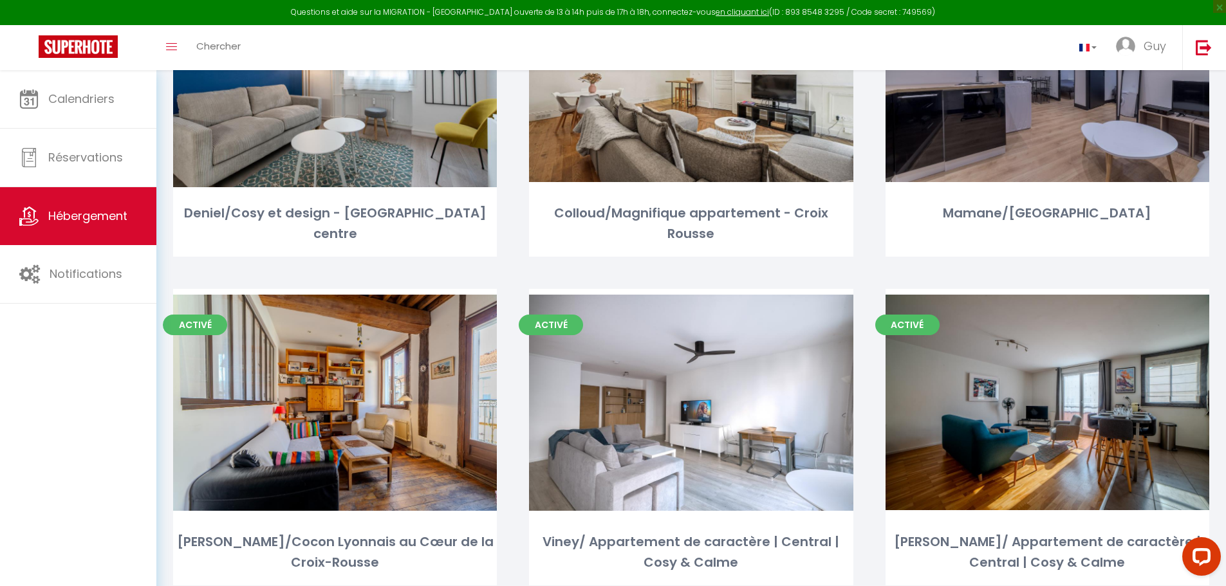
scroll to position [3435, 0]
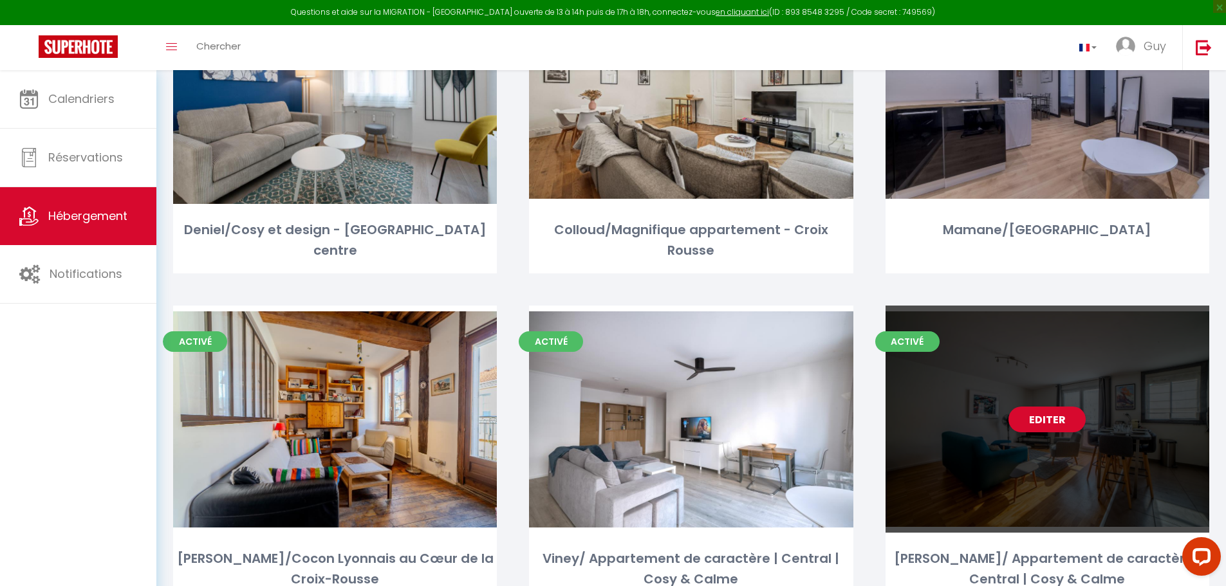
click at [958, 460] on div "Editer" at bounding box center [1048, 419] width 324 height 227
select select "3"
select select "2"
select select "1"
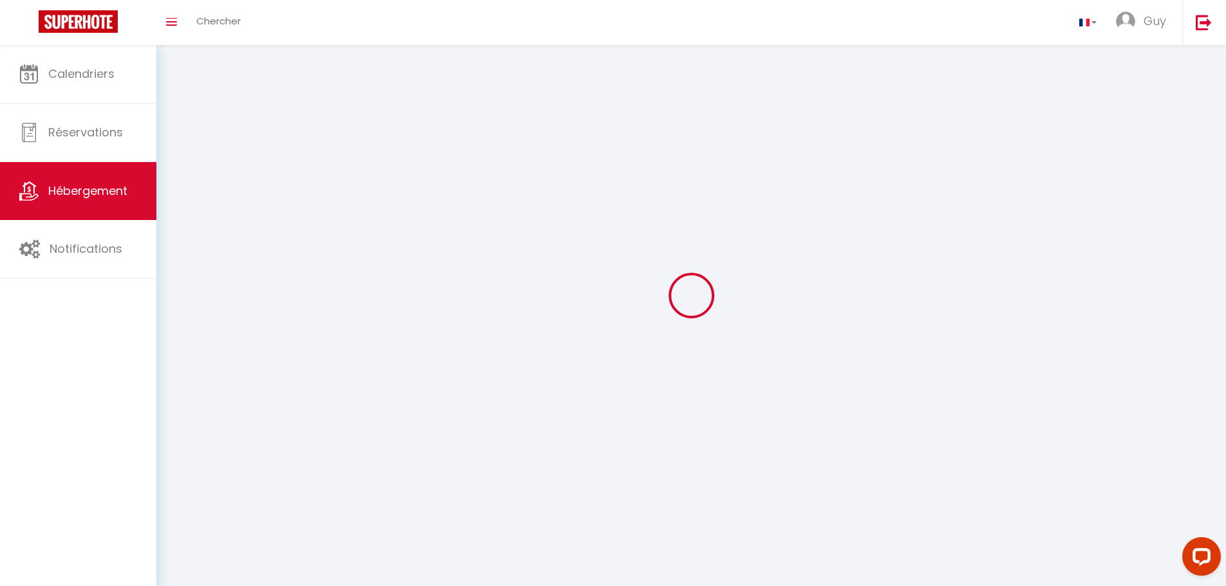
select select
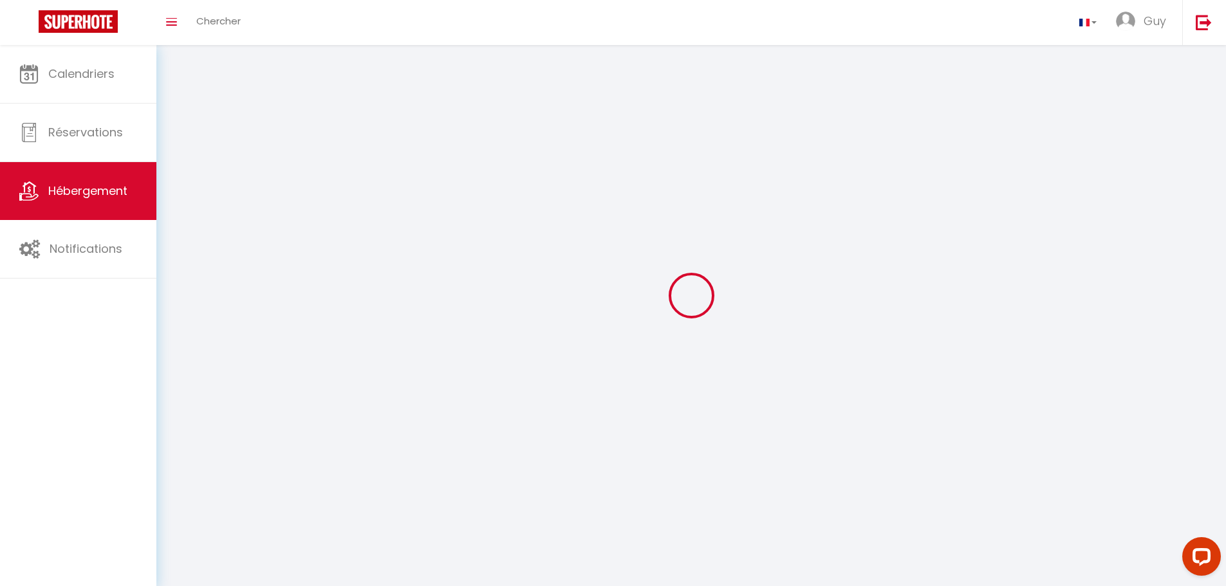
select select
checkbox input "false"
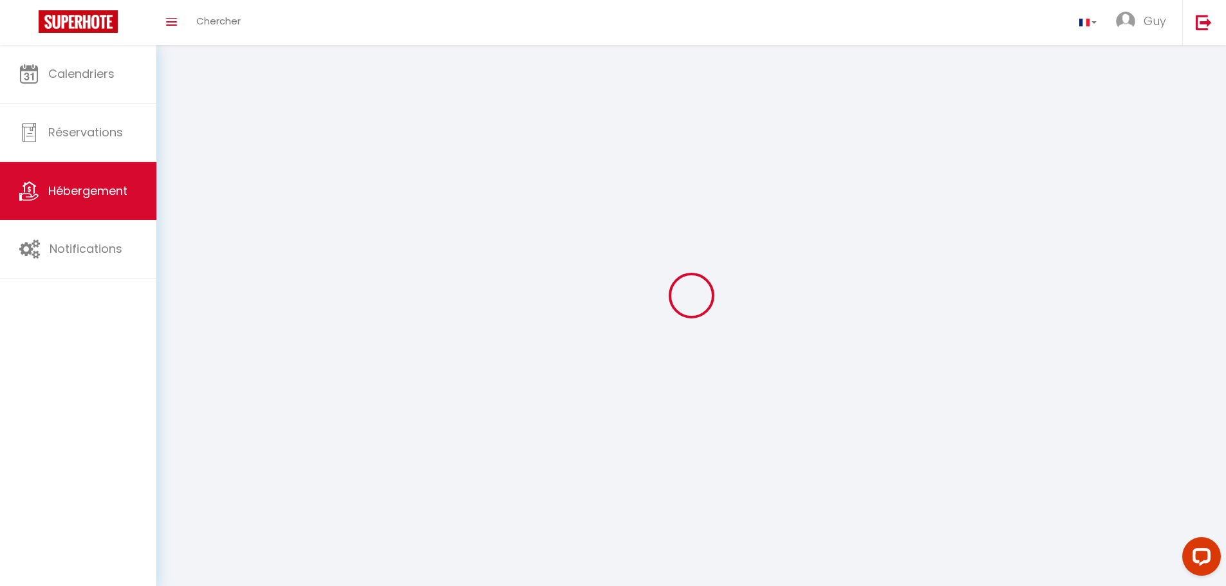
select select
select select "1"
select select "28"
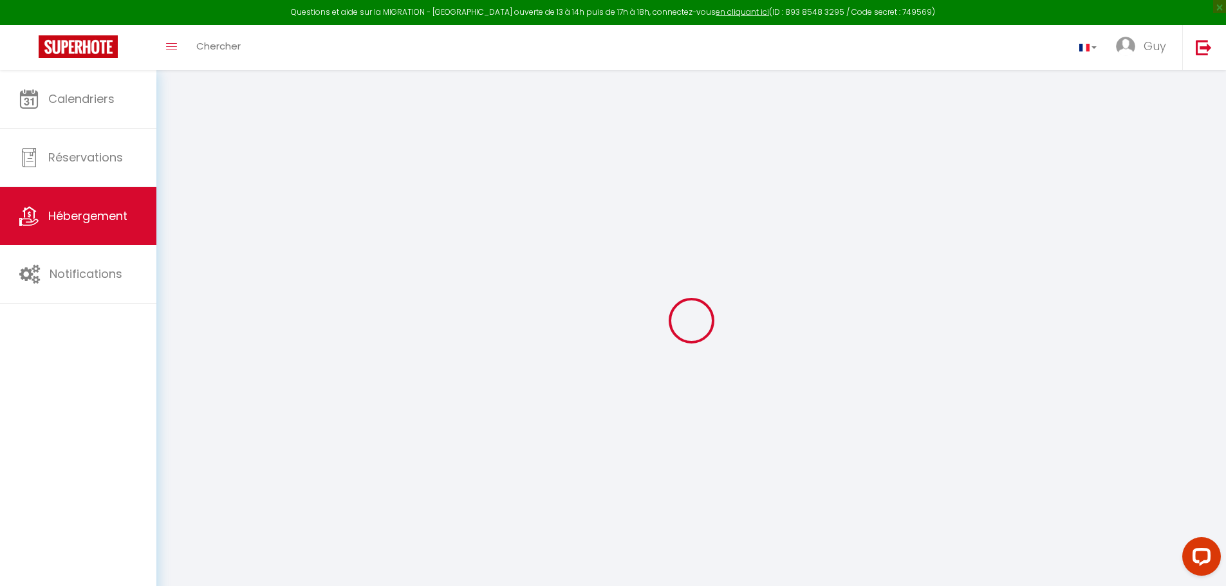
select select
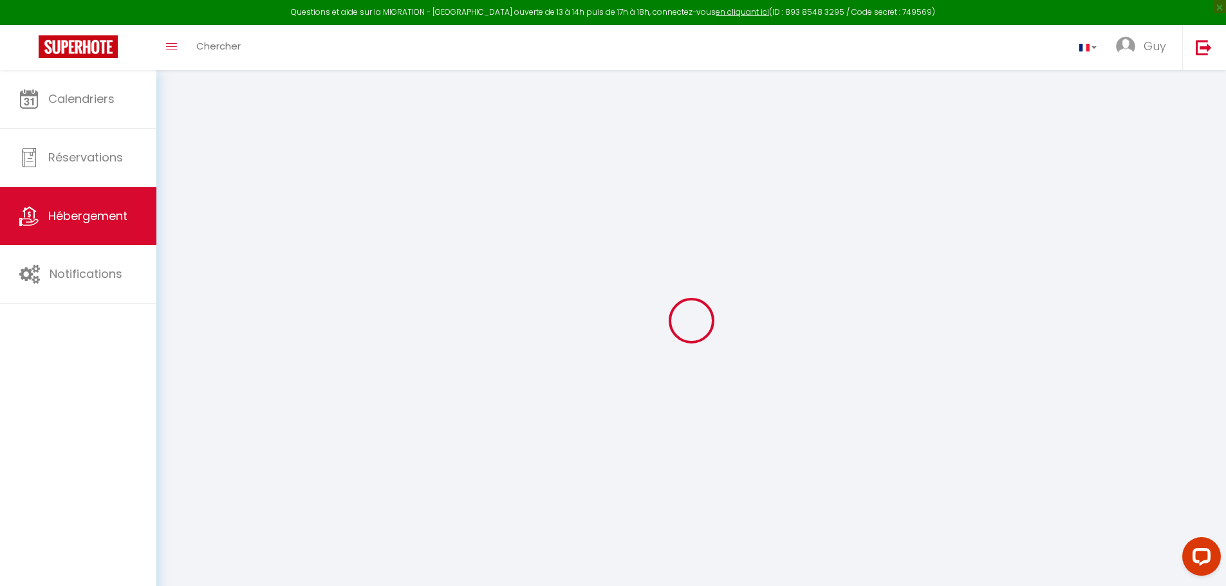
select select
checkbox input "false"
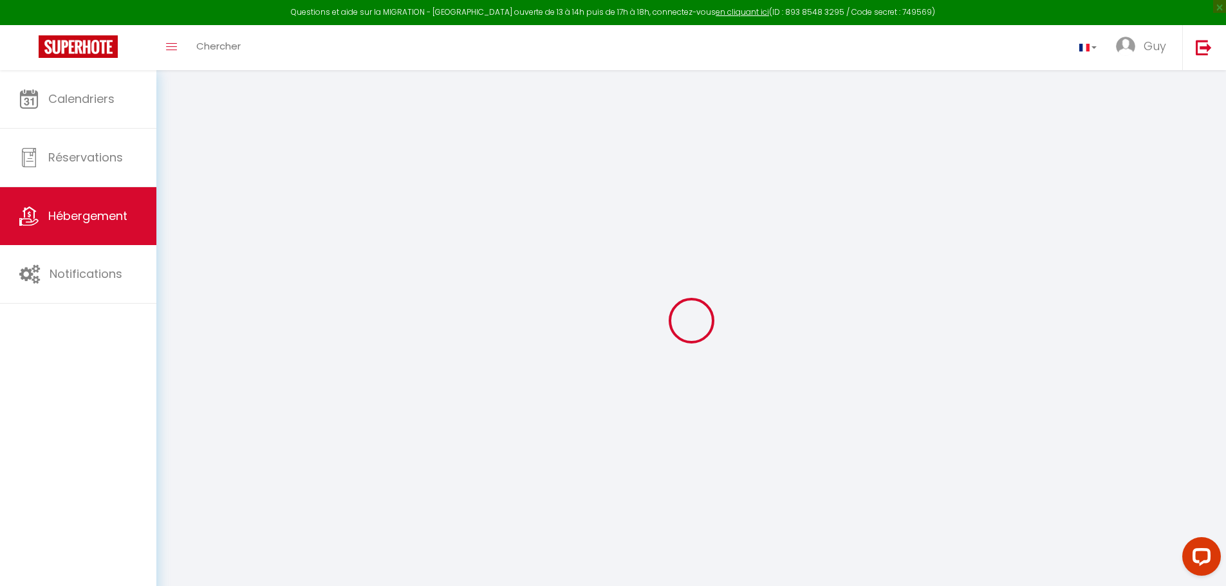
select select
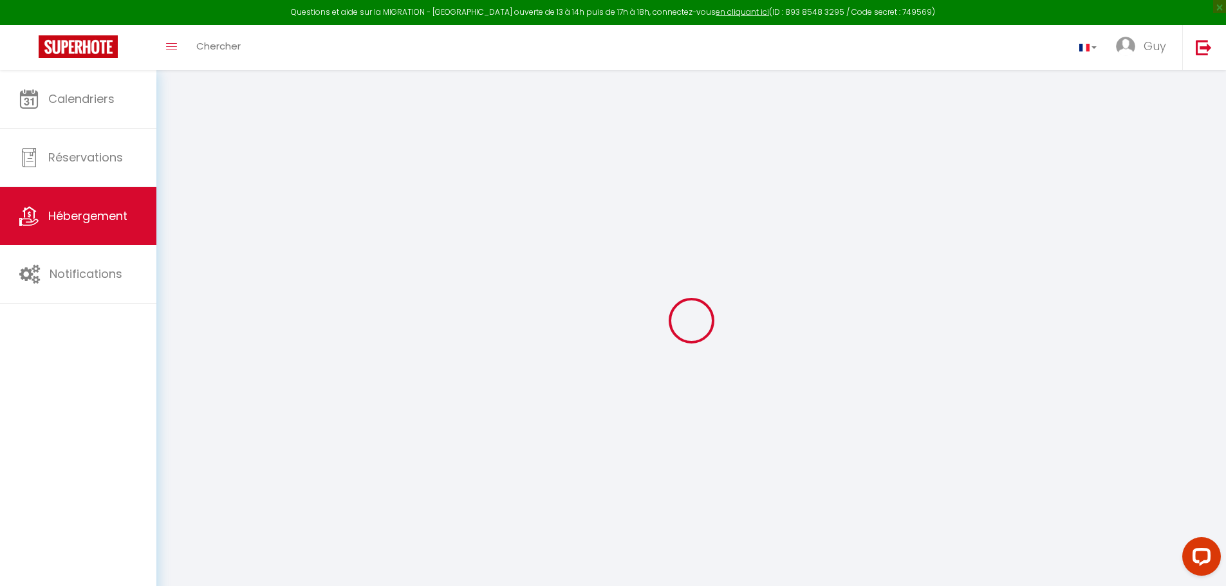
select select
checkbox input "false"
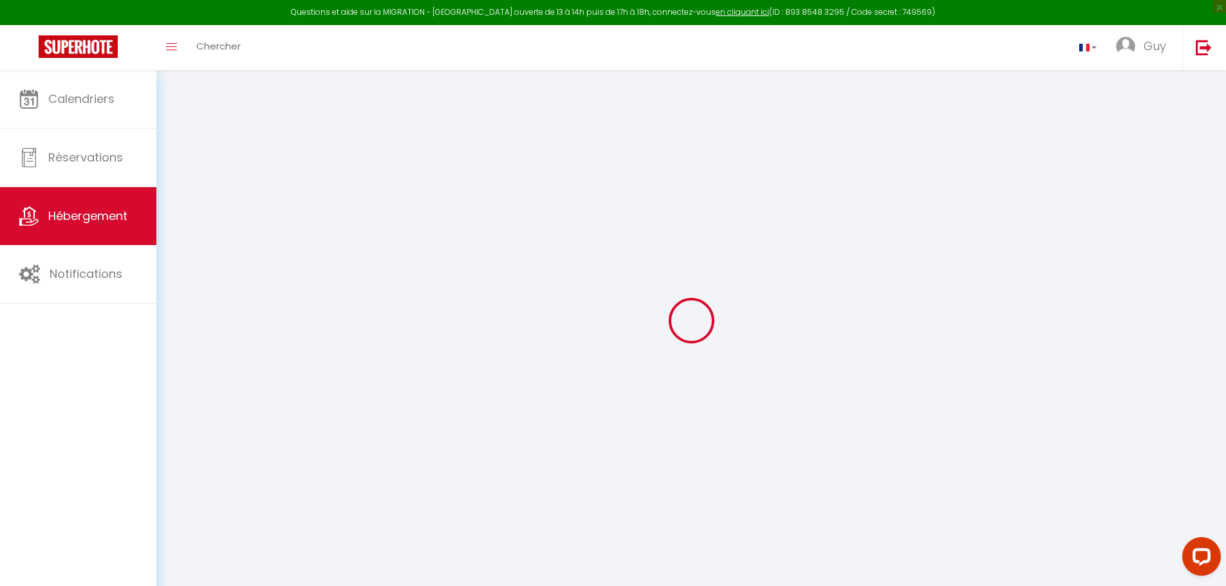
checkbox input "false"
select select
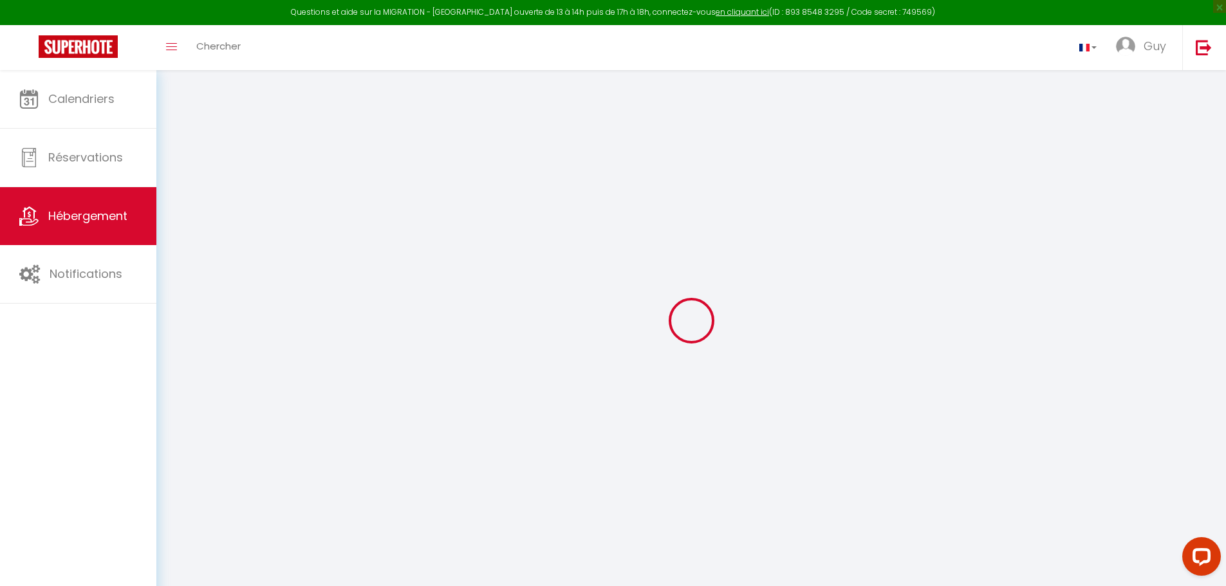
select select
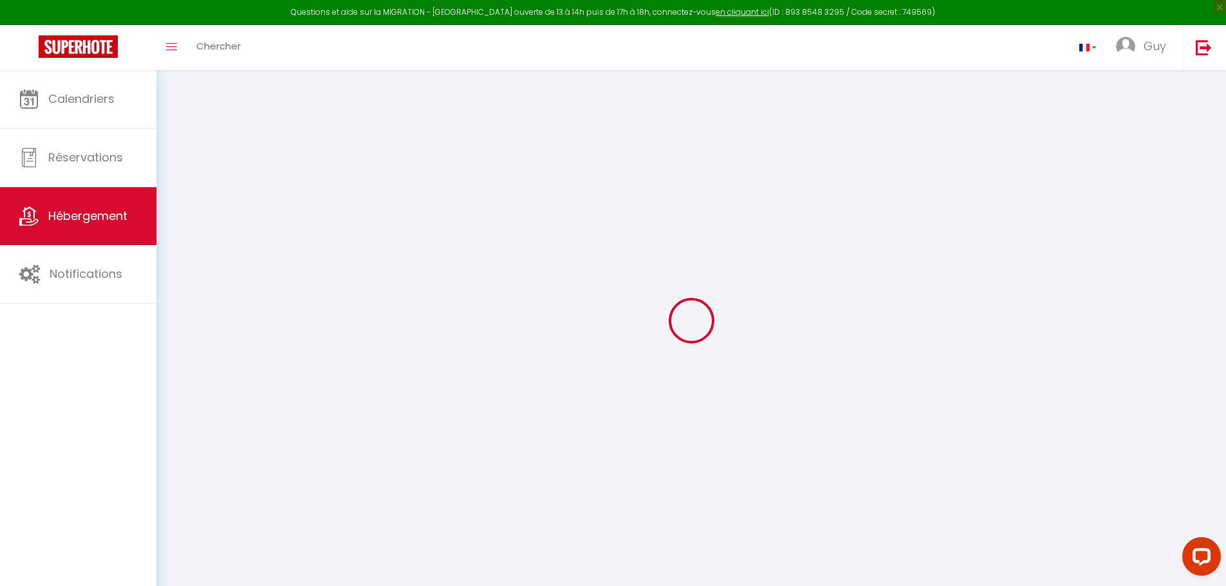
checkbox input "false"
select select
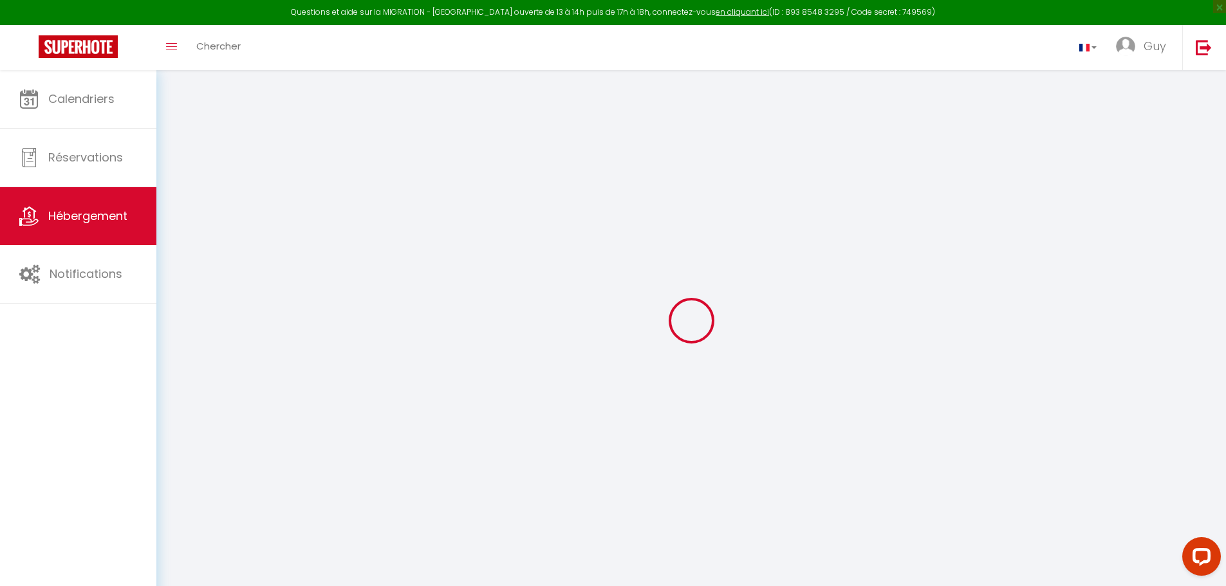
select select
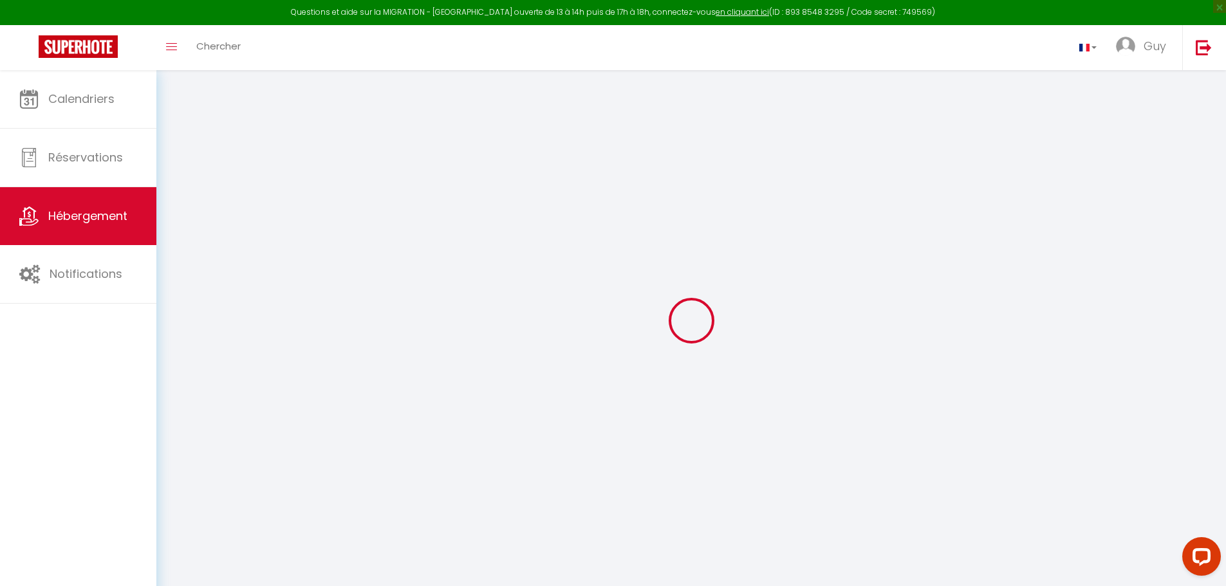
select select
checkbox input "false"
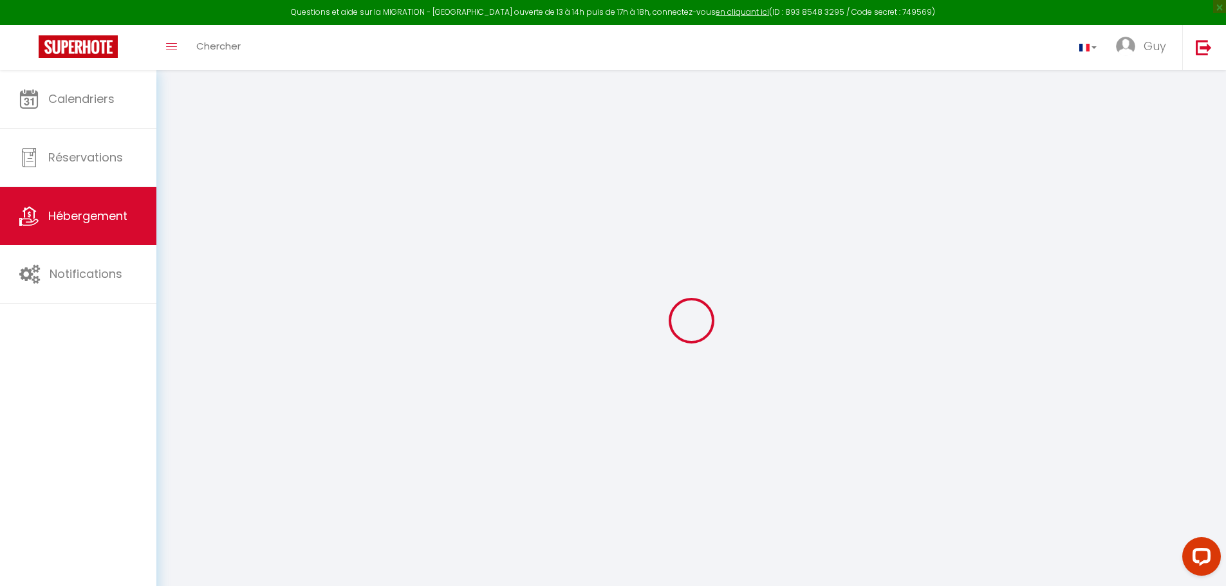
checkbox input "false"
select select
type input "[PERSON_NAME]/ Appartement de caractère | Central | Cosy & Calme"
type input "[PERSON_NAME]"
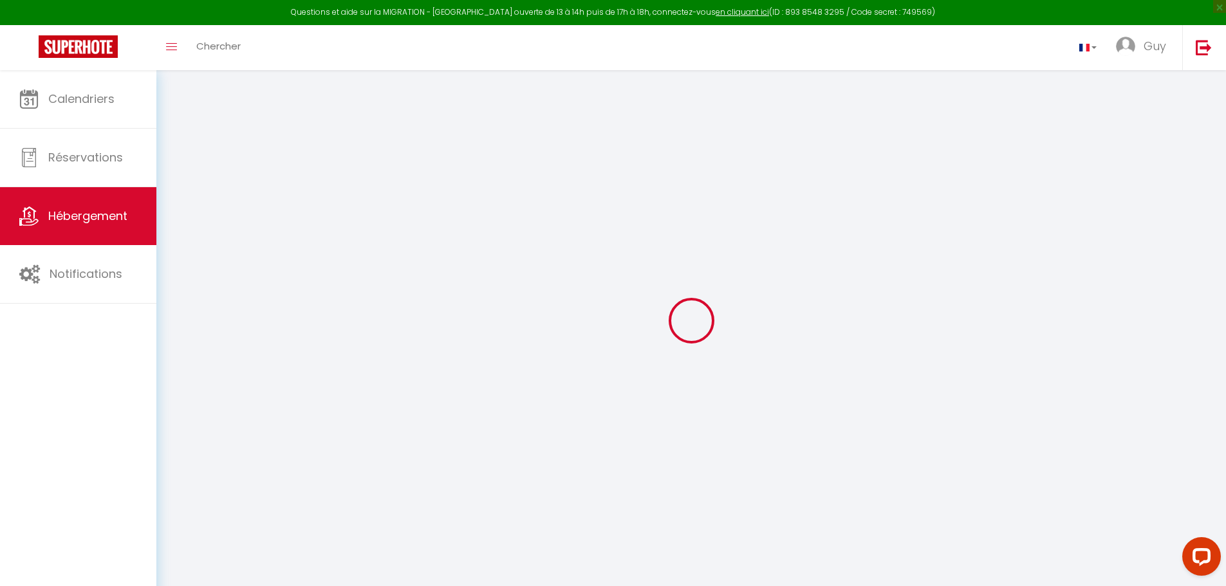
type input "Attal"
type input "[STREET_ADDRESS]"
type input "69006"
type input "LYON 6EME"
type input "300"
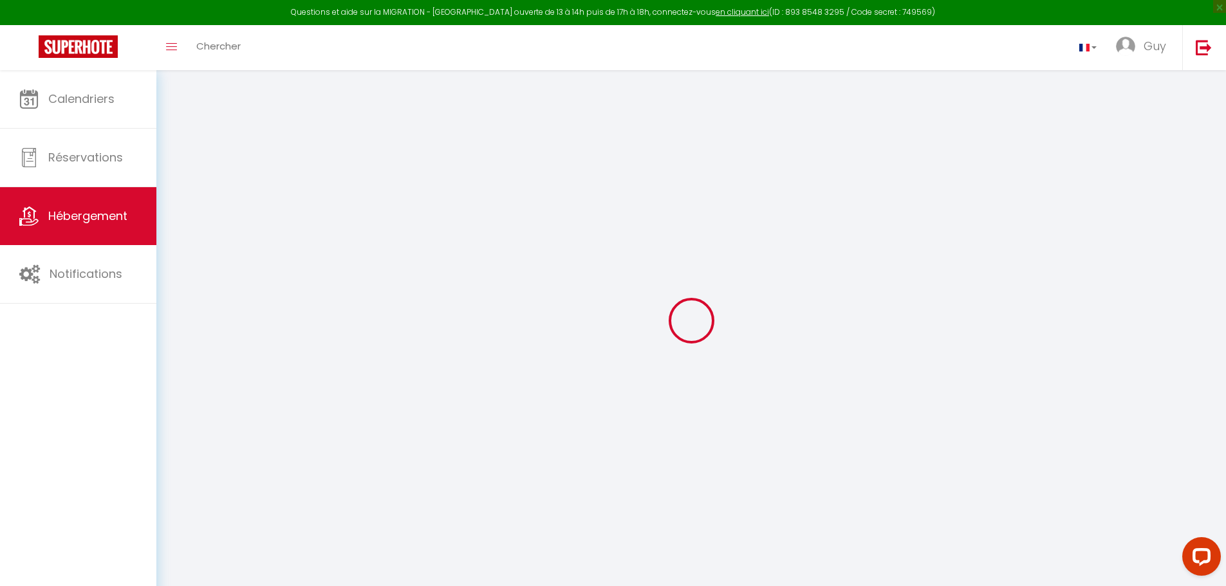
select select
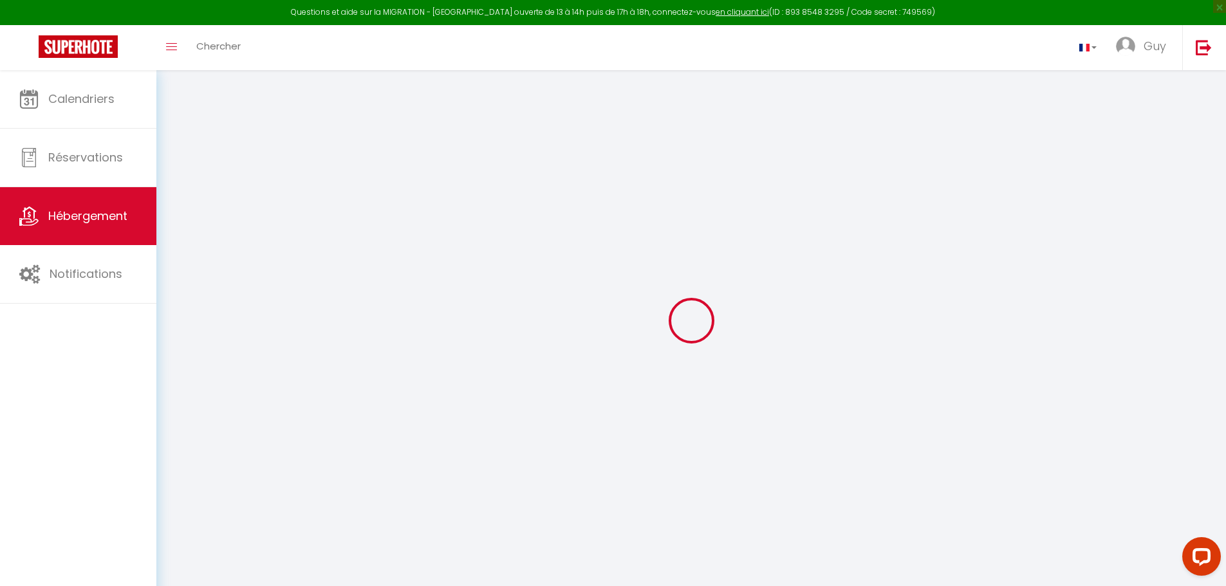
type input "[STREET_ADDRESS]"
type input "69006"
type input "LYON 6EME"
type input "[EMAIL_ADDRESS][DOMAIN_NAME]"
select select
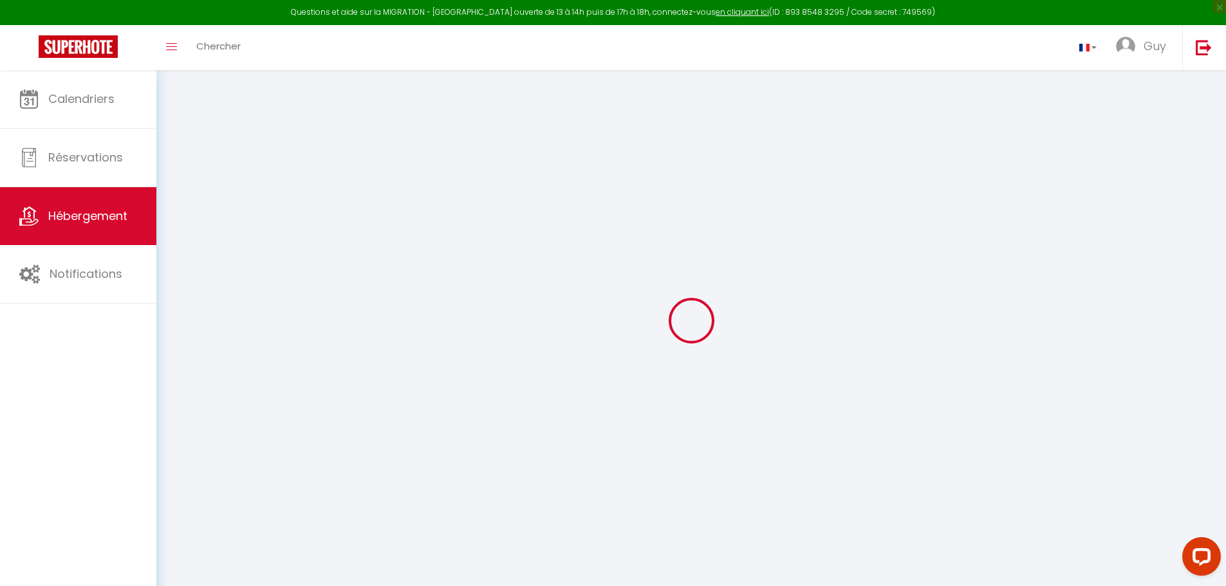
checkbox input "false"
checkbox input "true"
checkbox input "false"
select select
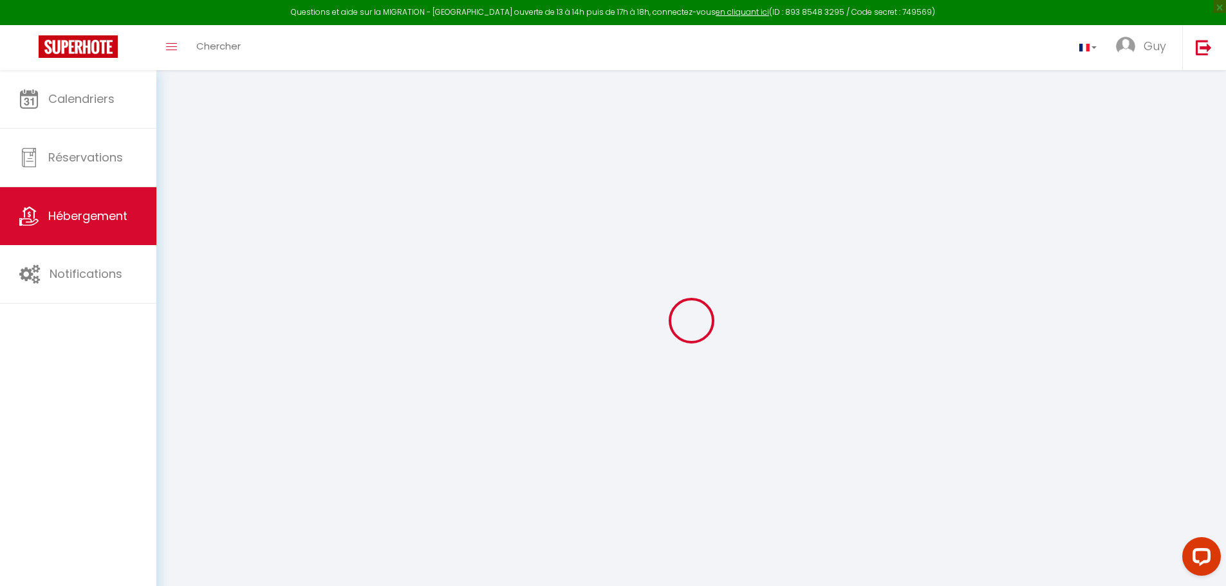
select select
type input "0"
select select
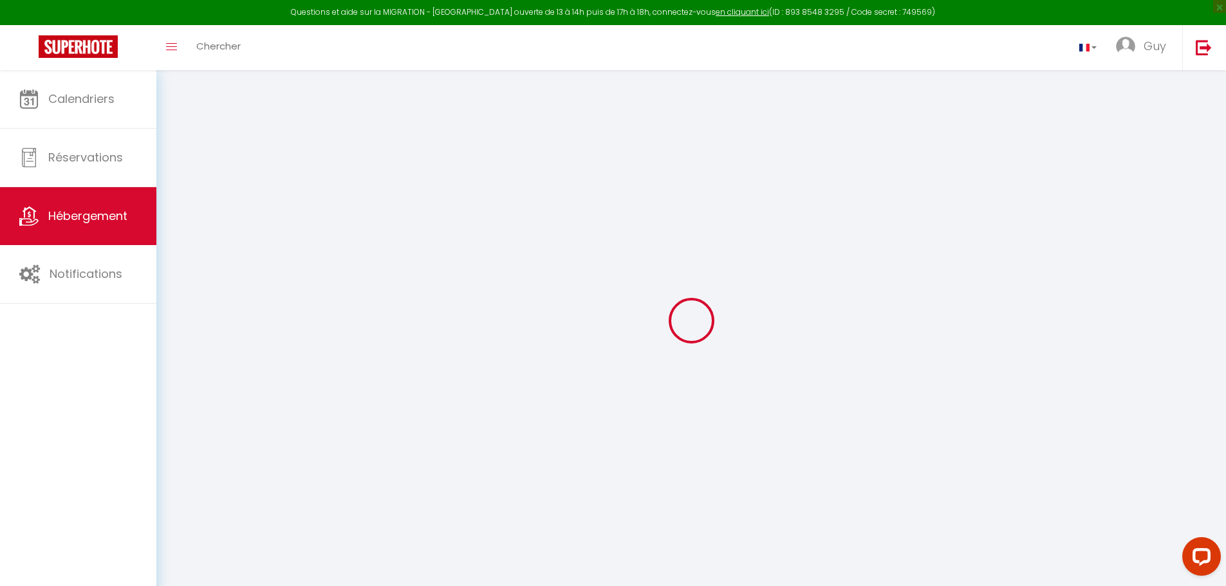
select select
checkbox input "false"
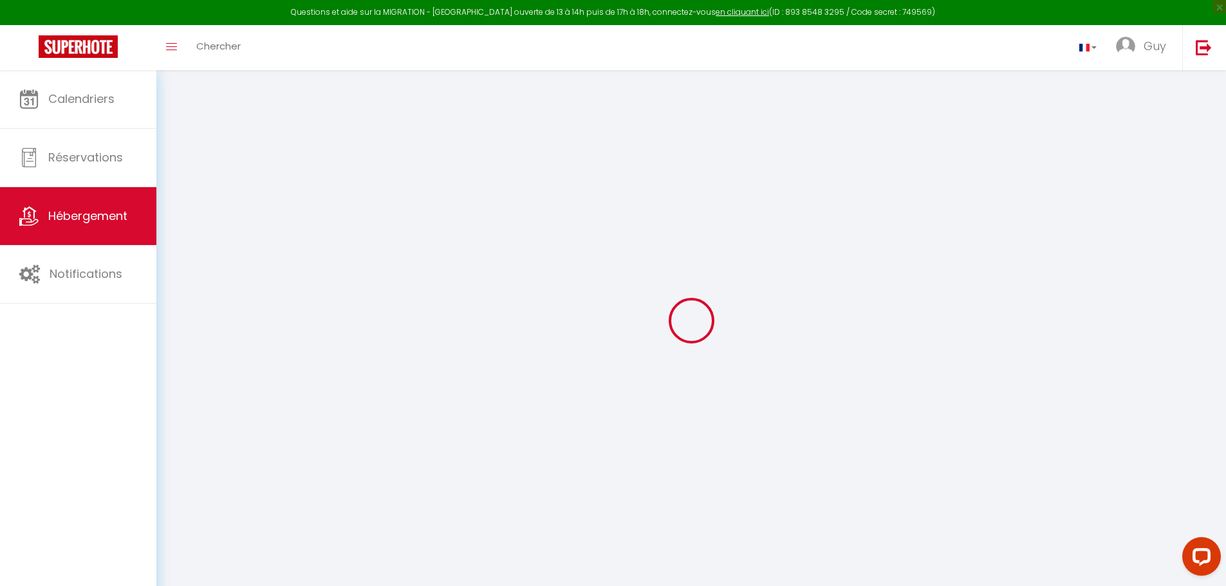
checkbox input "false"
checkbox input "true"
checkbox input "false"
select select
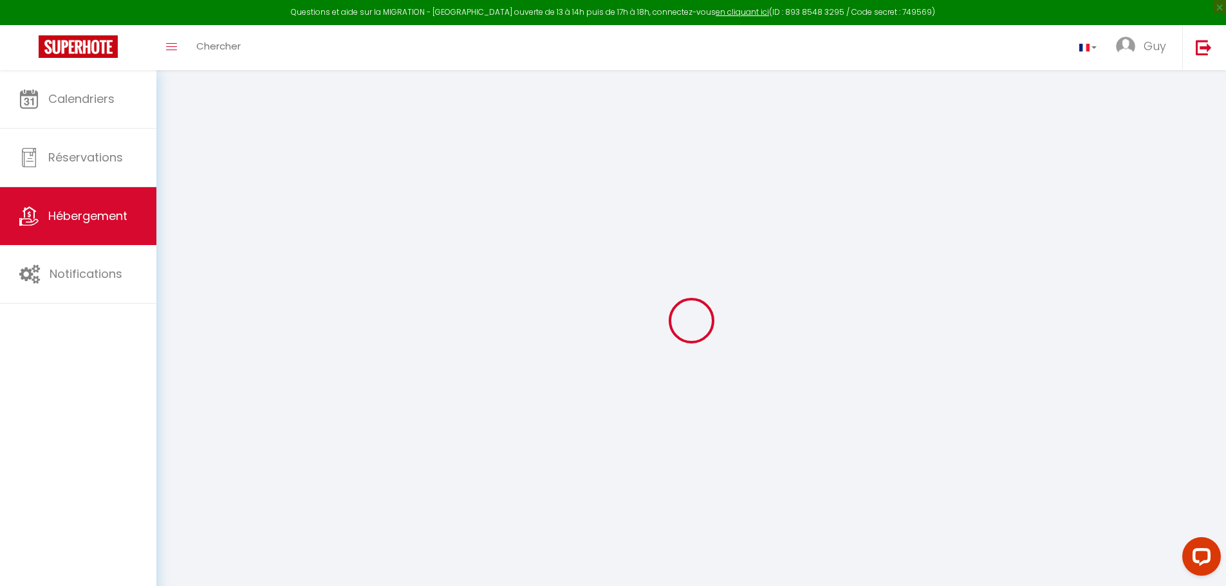
select select
checkbox input "false"
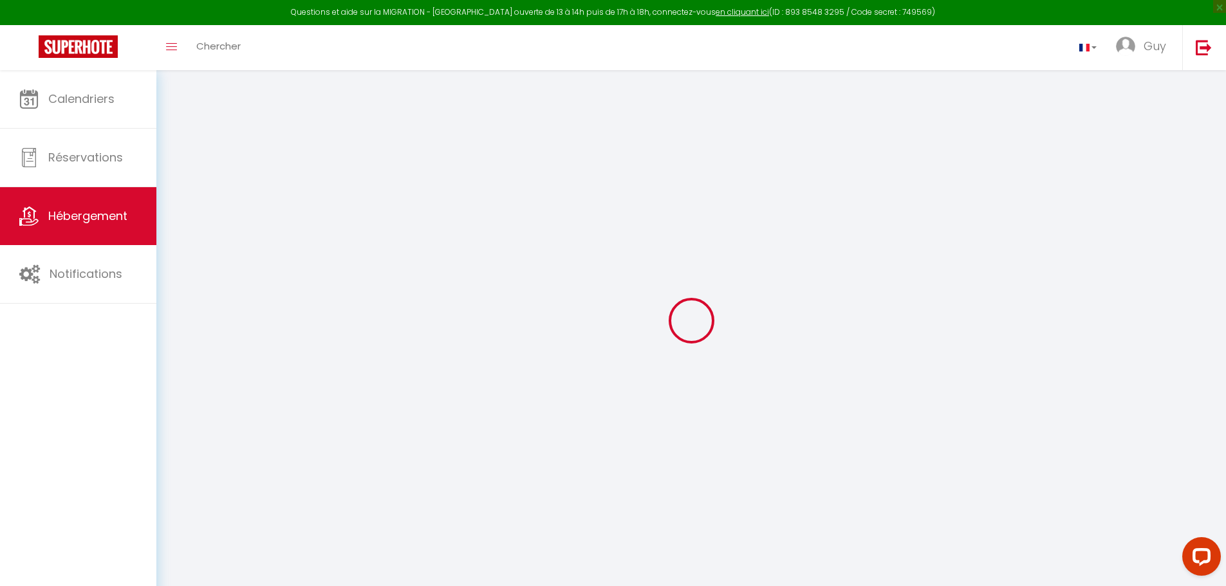
checkbox input "false"
checkbox input "true"
checkbox input "false"
select select
checkbox input "false"
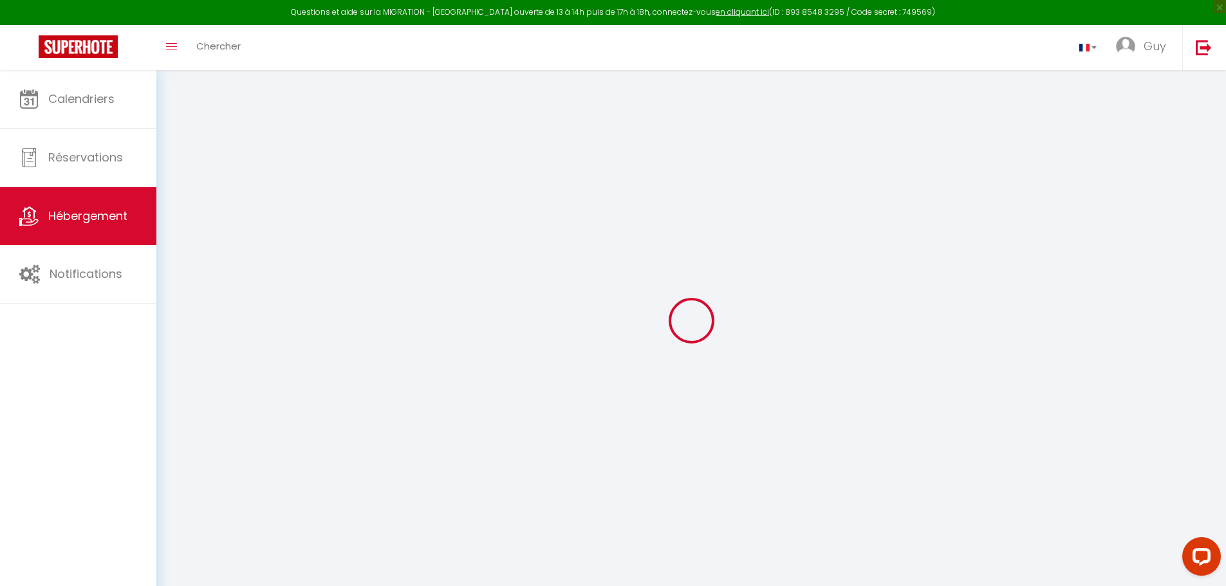
checkbox input "false"
checkbox input "true"
checkbox input "false"
select select "15:00"
select select "23:45"
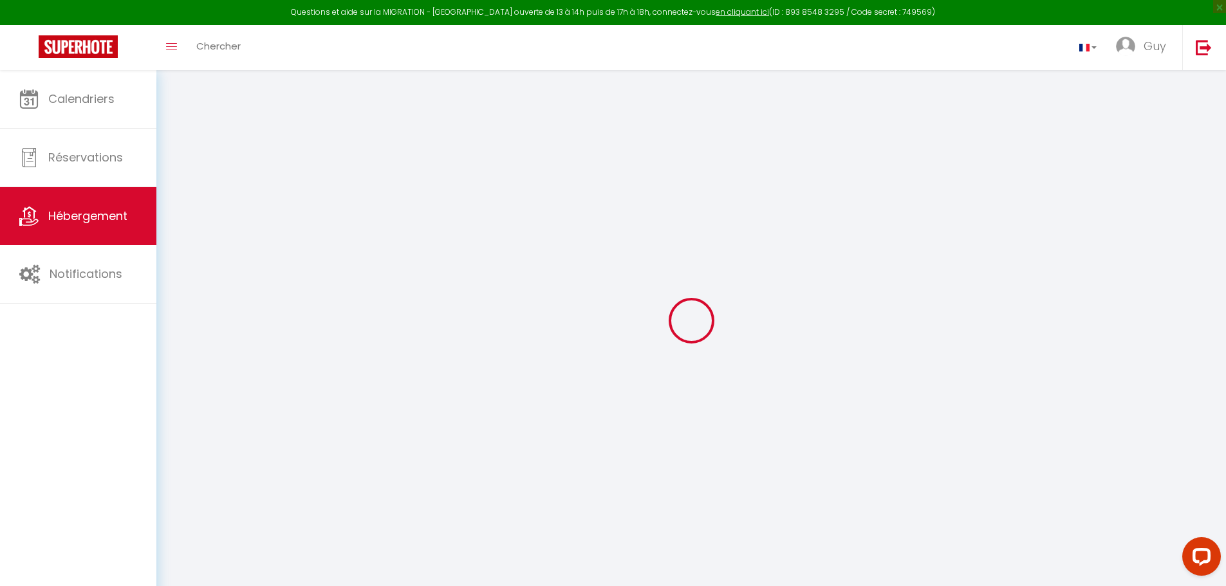
select select "11:00"
select select "30"
select select "120"
select select
checkbox input "false"
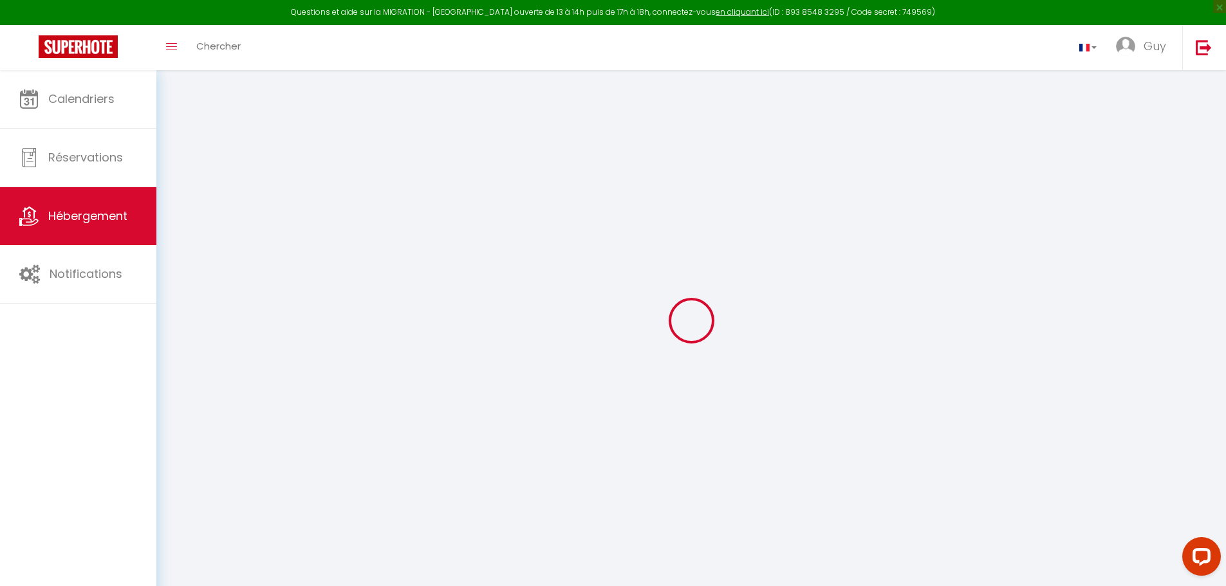
checkbox input "false"
checkbox input "true"
checkbox input "false"
select select
checkbox input "false"
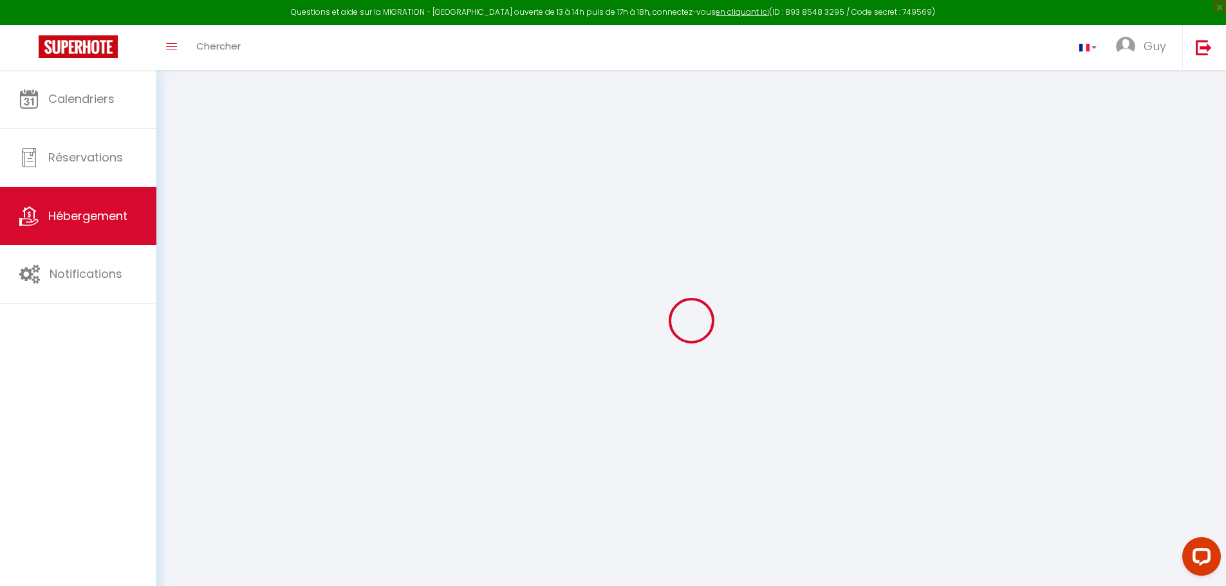
checkbox input "false"
checkbox input "true"
checkbox input "false"
select select
checkbox input "false"
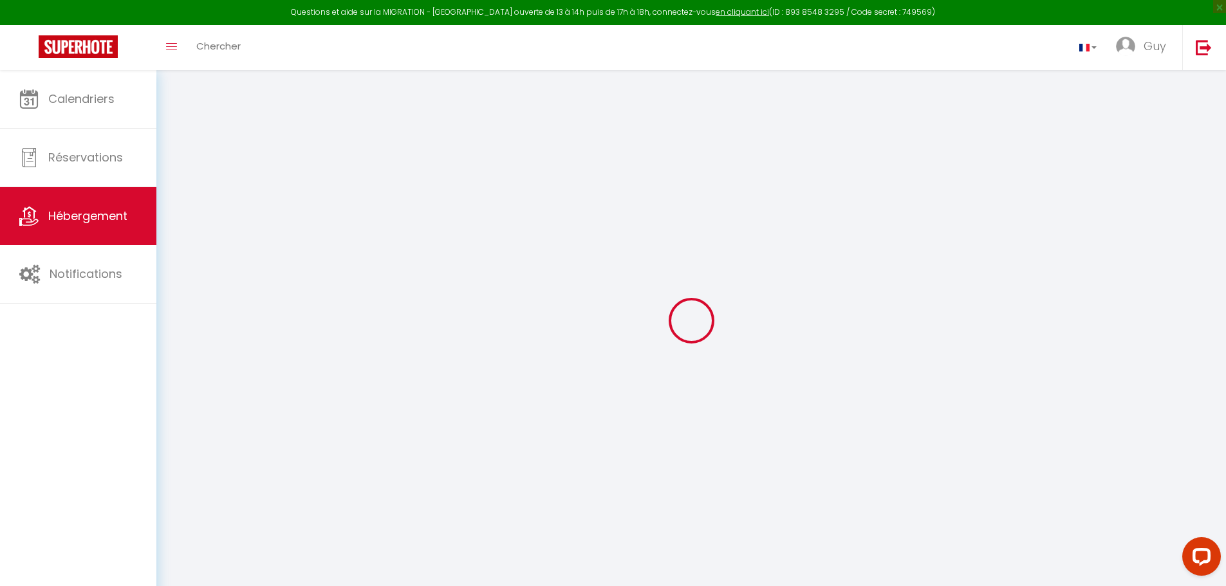
checkbox input "false"
checkbox input "true"
checkbox input "false"
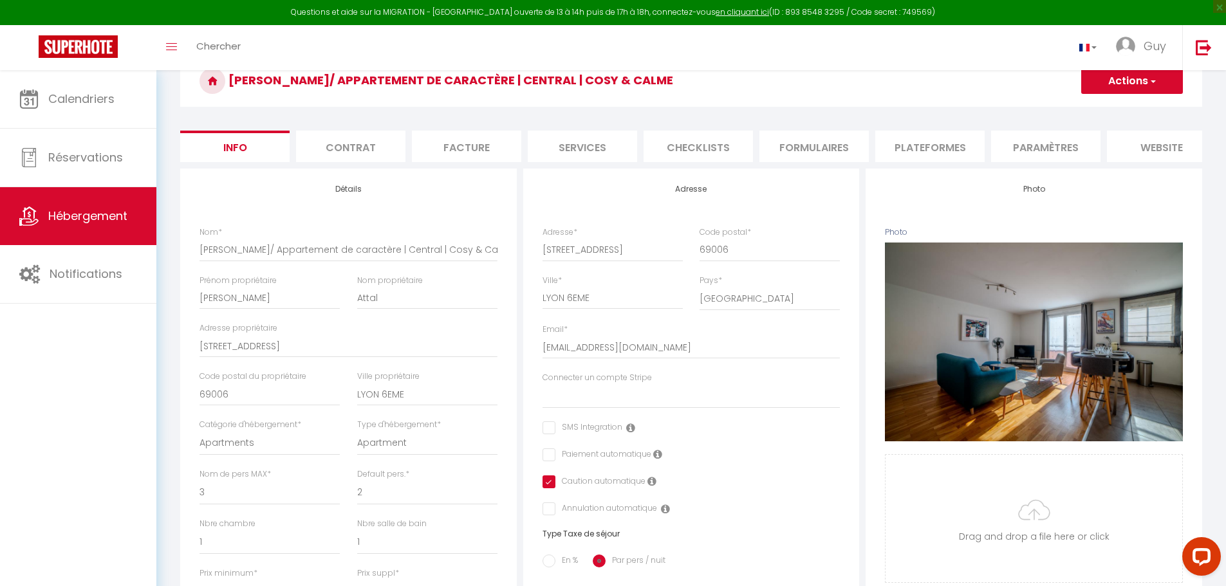
scroll to position [129, 0]
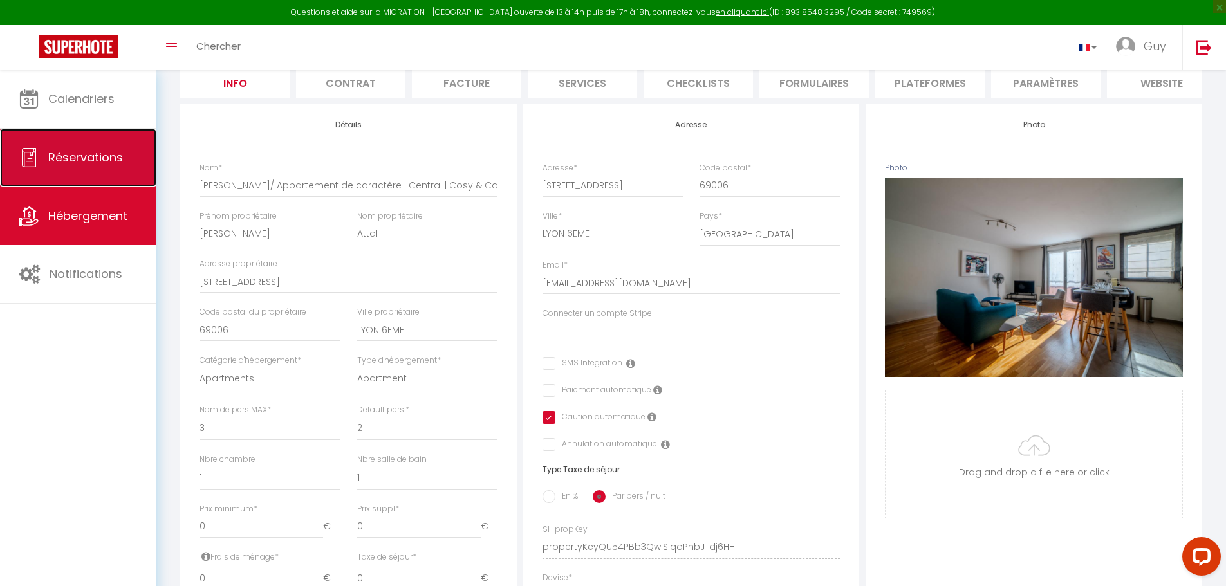
click at [85, 167] on link "Réservations" at bounding box center [78, 158] width 156 height 58
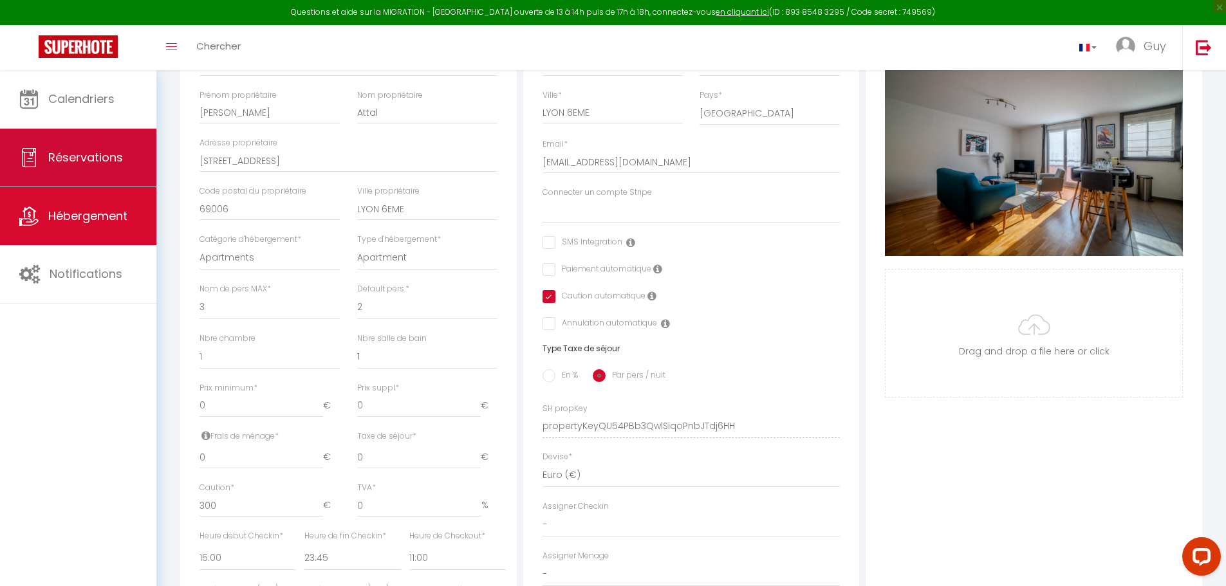
select select "not_cancelled"
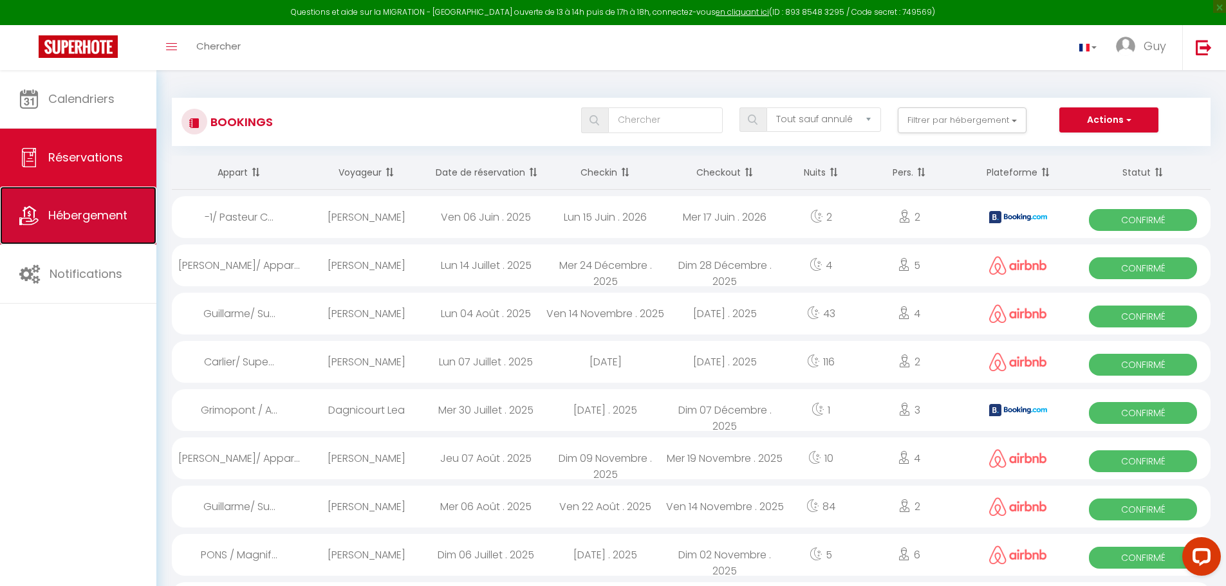
click at [107, 214] on span "Hébergement" at bounding box center [87, 215] width 79 height 16
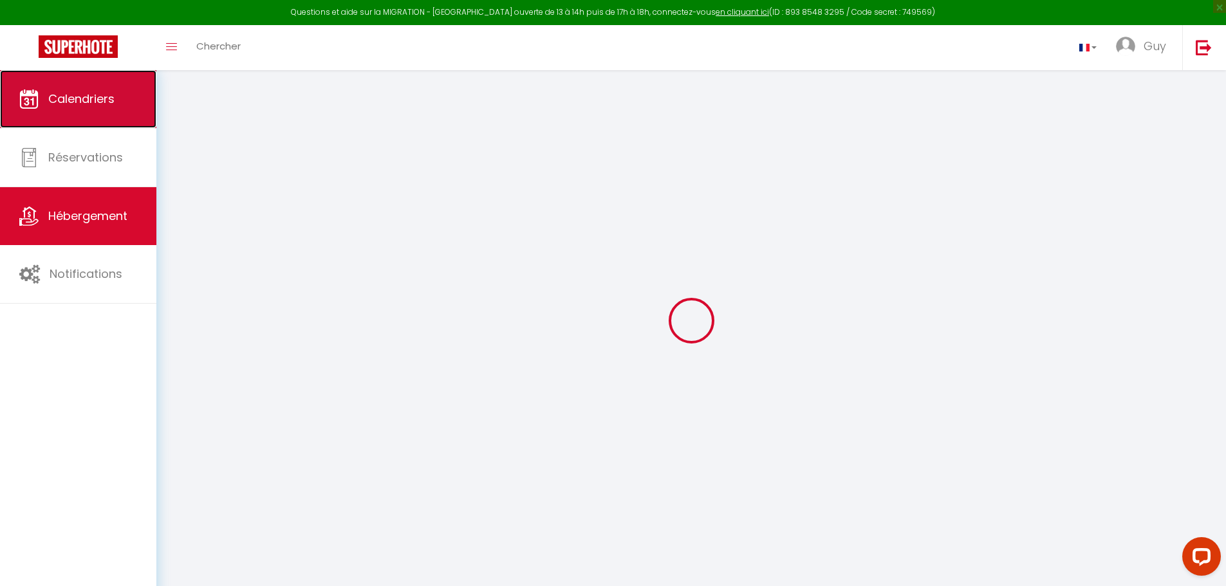
click at [121, 100] on link "Calendriers" at bounding box center [78, 99] width 156 height 58
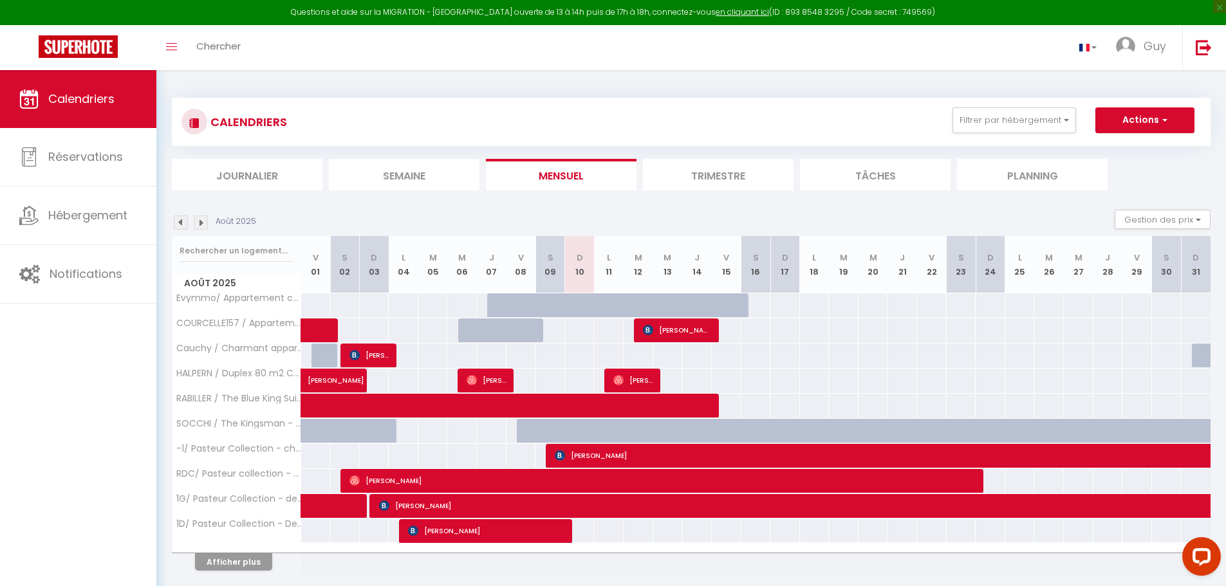
click at [178, 223] on img at bounding box center [181, 223] width 14 height 14
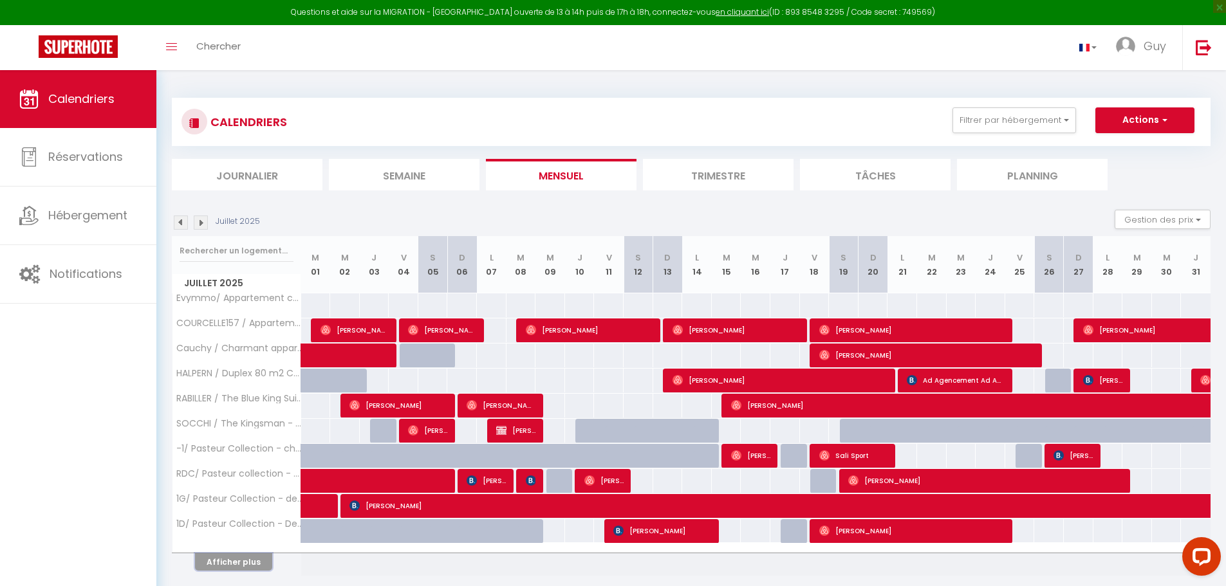
click at [225, 565] on button "Afficher plus" at bounding box center [233, 561] width 77 height 17
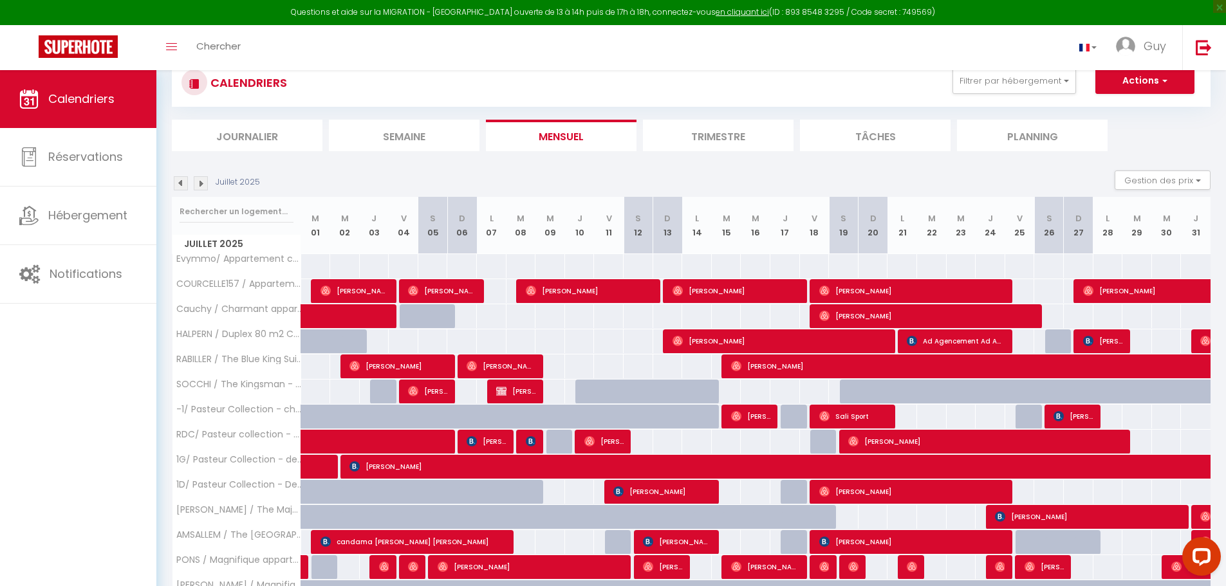
scroll to position [257, 0]
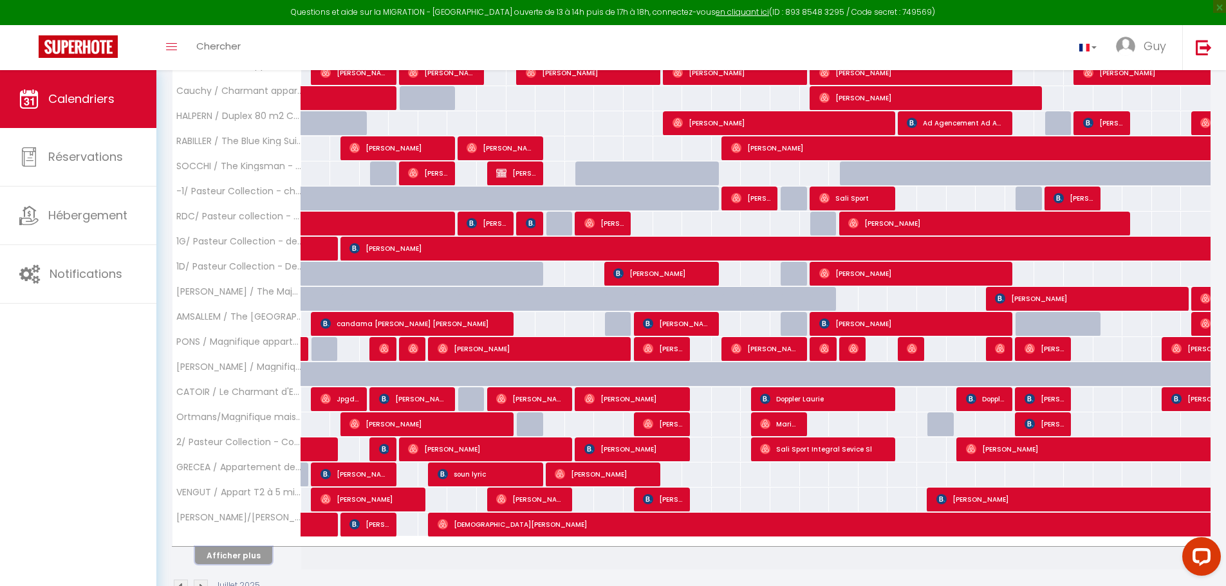
click at [245, 556] on button "Afficher plus" at bounding box center [233, 555] width 77 height 17
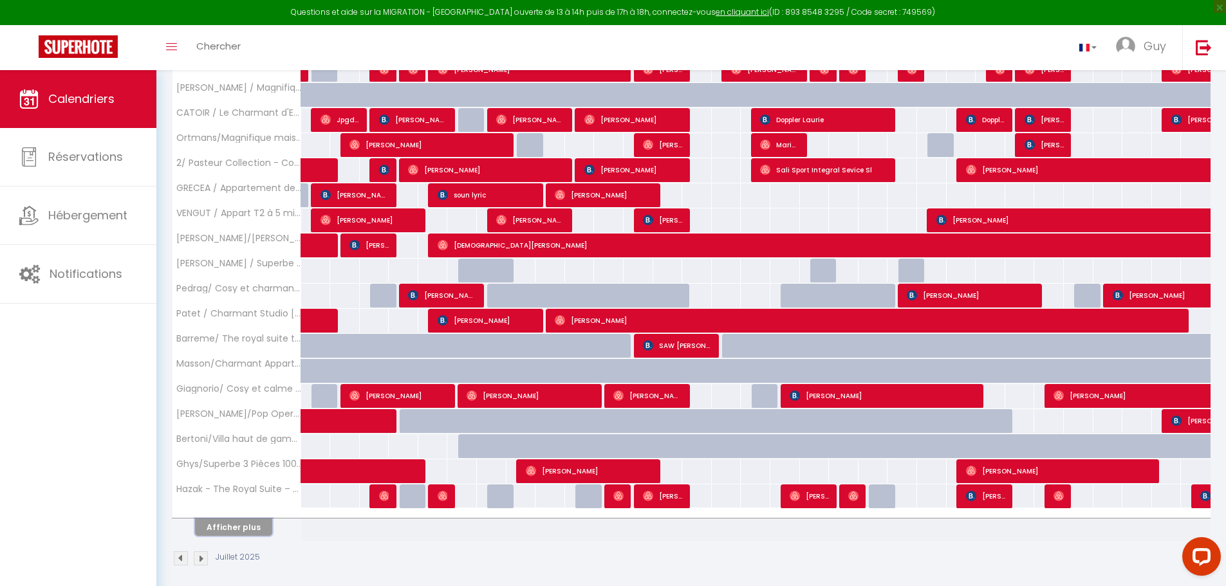
scroll to position [545, 0]
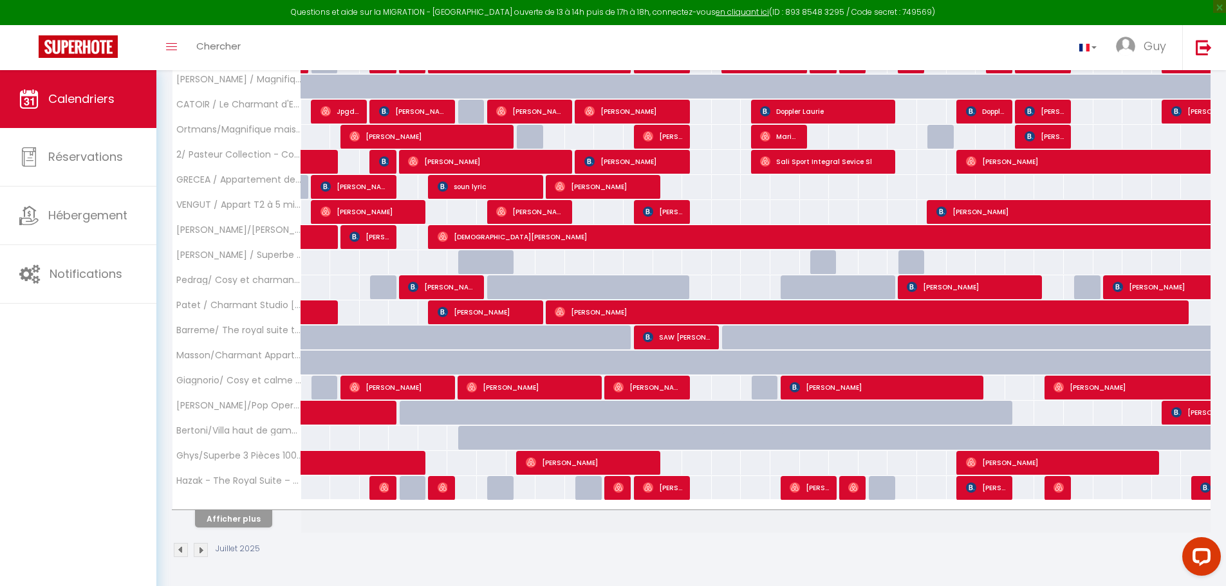
click at [425, 217] on div at bounding box center [411, 212] width 30 height 24
click at [231, 523] on button "Afficher plus" at bounding box center [233, 518] width 77 height 17
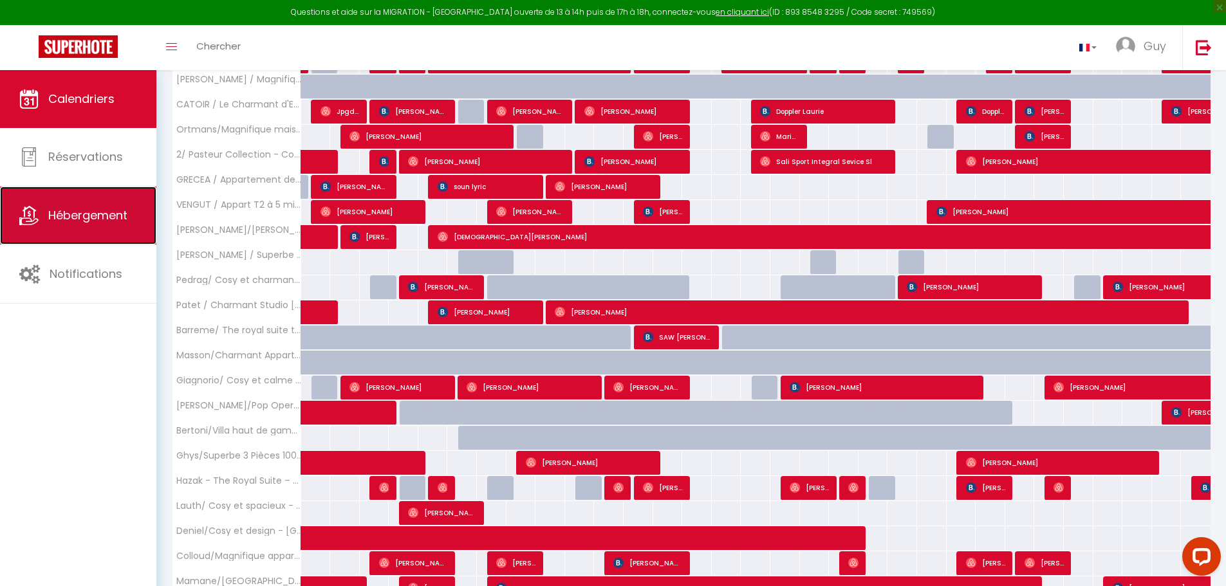
click at [102, 235] on link "Hébergement" at bounding box center [78, 216] width 156 height 58
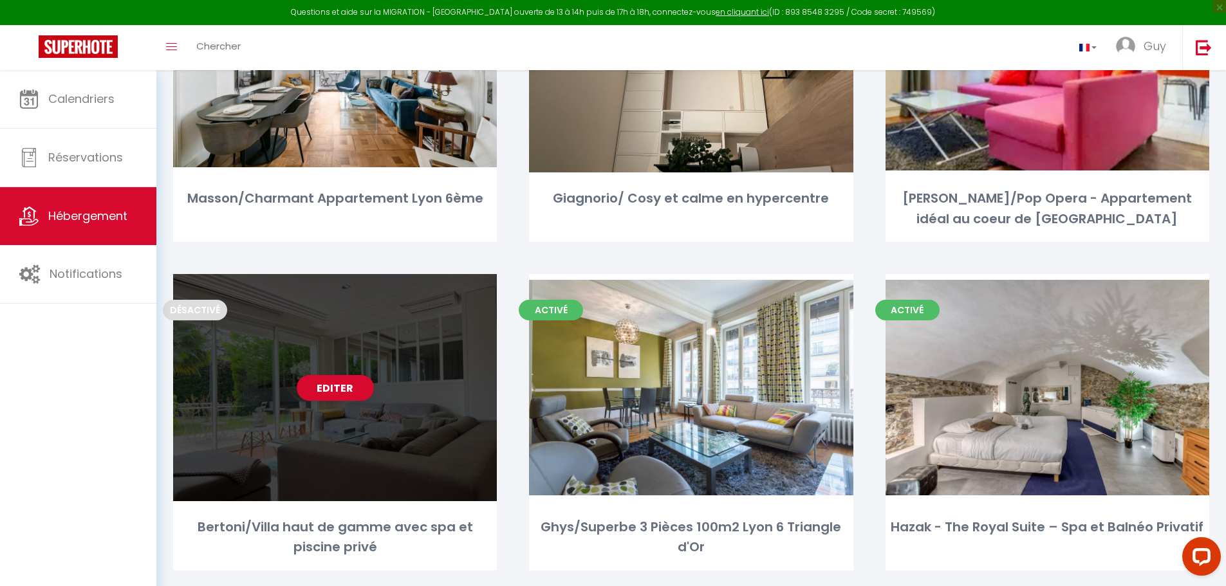
scroll to position [2832, 0]
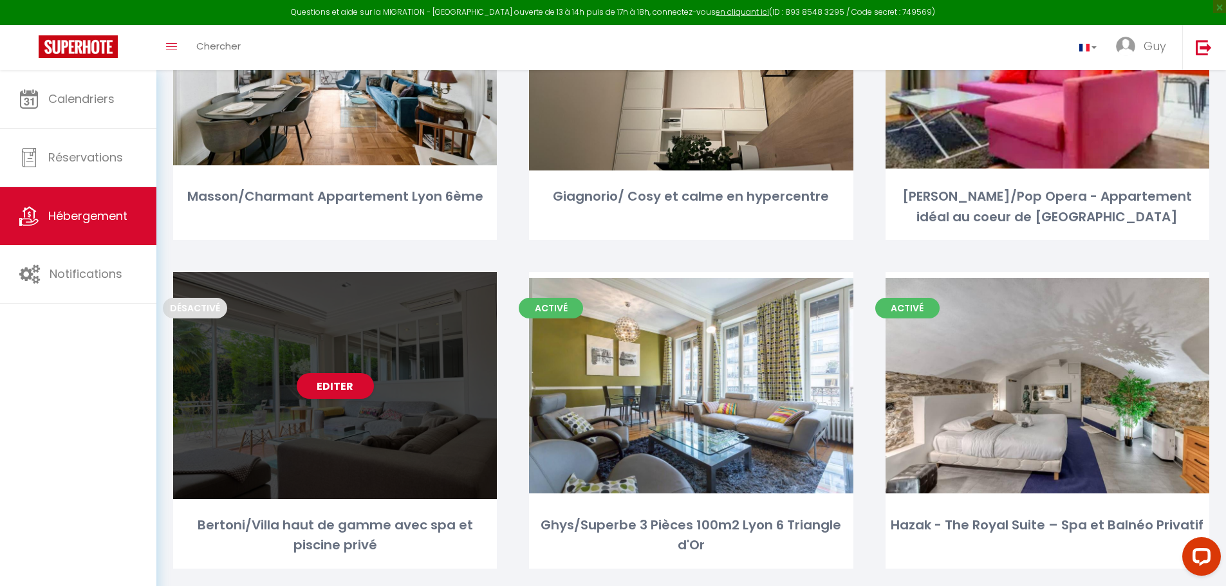
click at [332, 386] on div "Editer" at bounding box center [335, 385] width 324 height 227
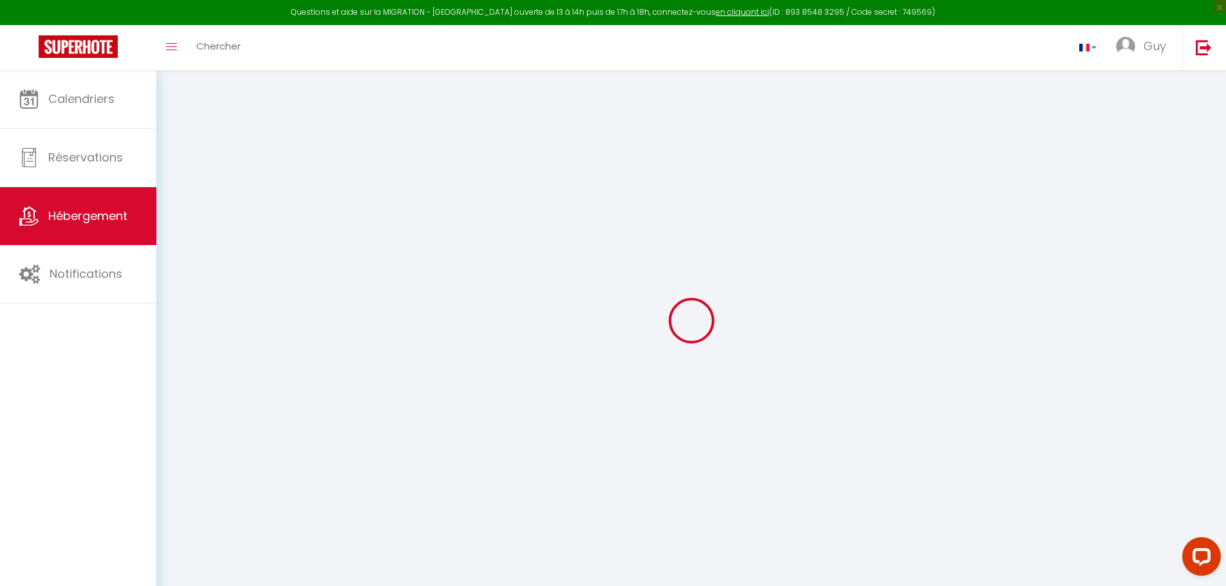
select select
checkbox input "false"
checkbox input "true"
checkbox input "false"
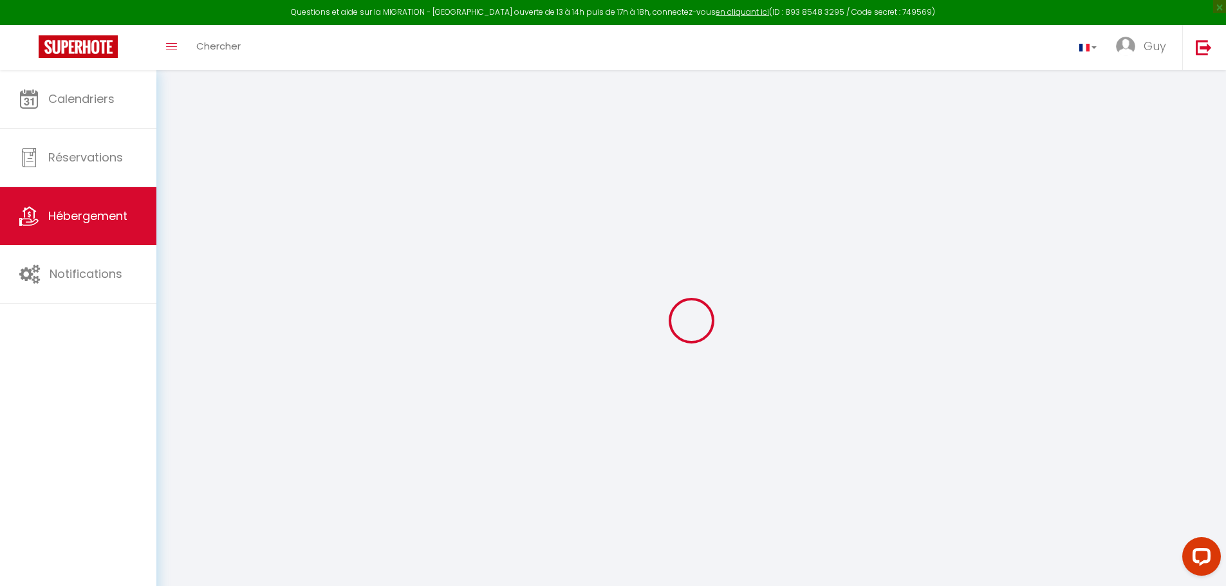
select select "15:00"
select select "23:45"
select select "11:00"
select select "30"
select select "120"
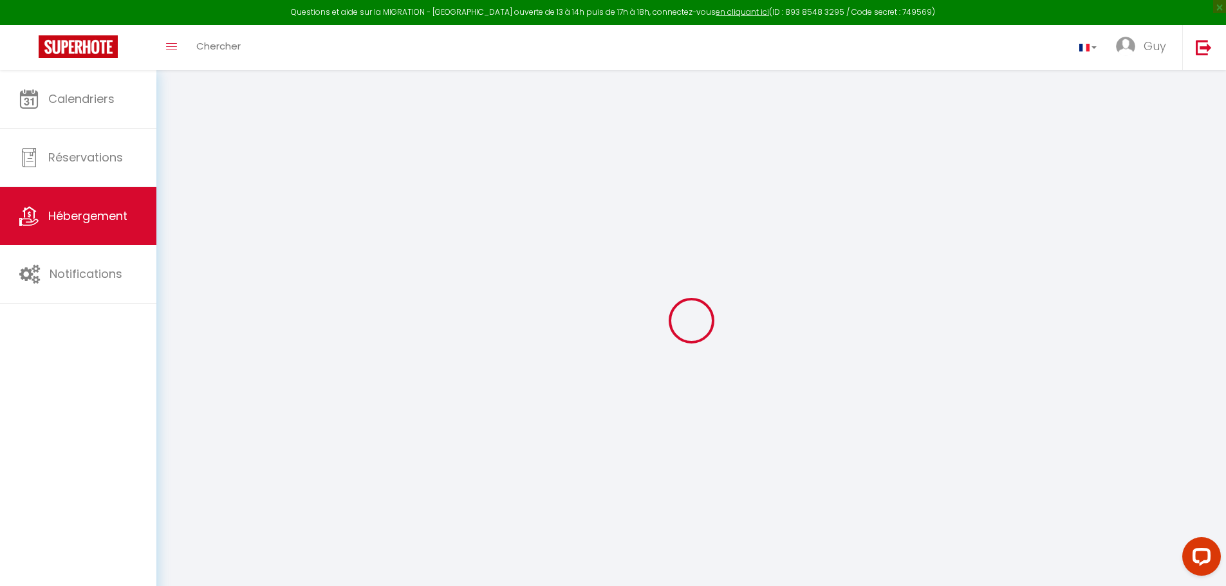
select select
checkbox input "false"
checkbox input "true"
checkbox input "false"
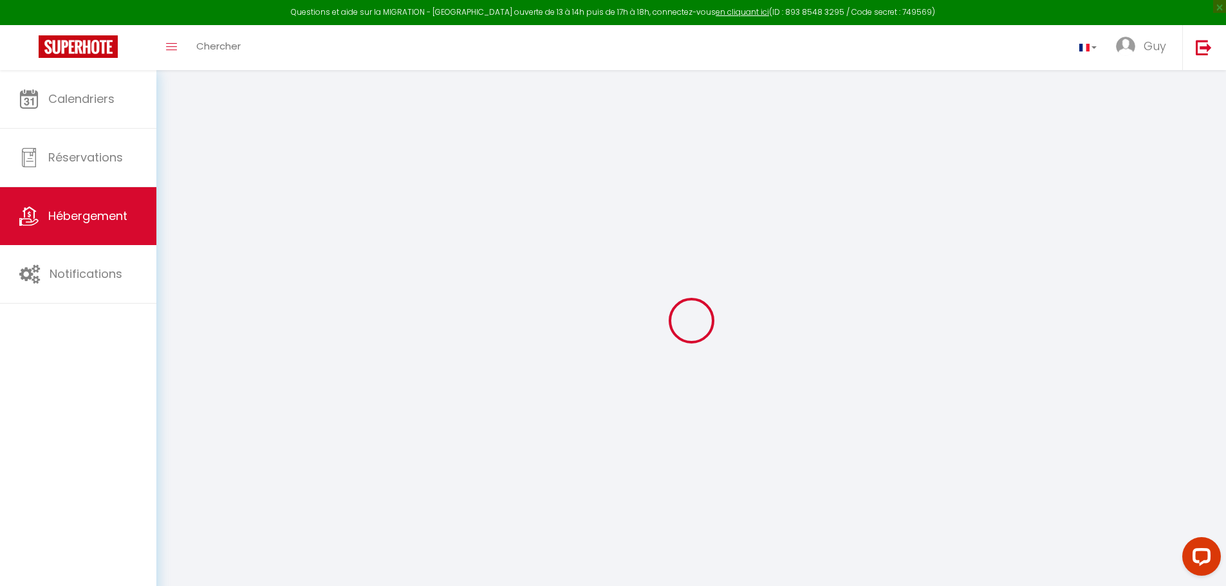
select select
checkbox input "false"
checkbox input "true"
checkbox input "false"
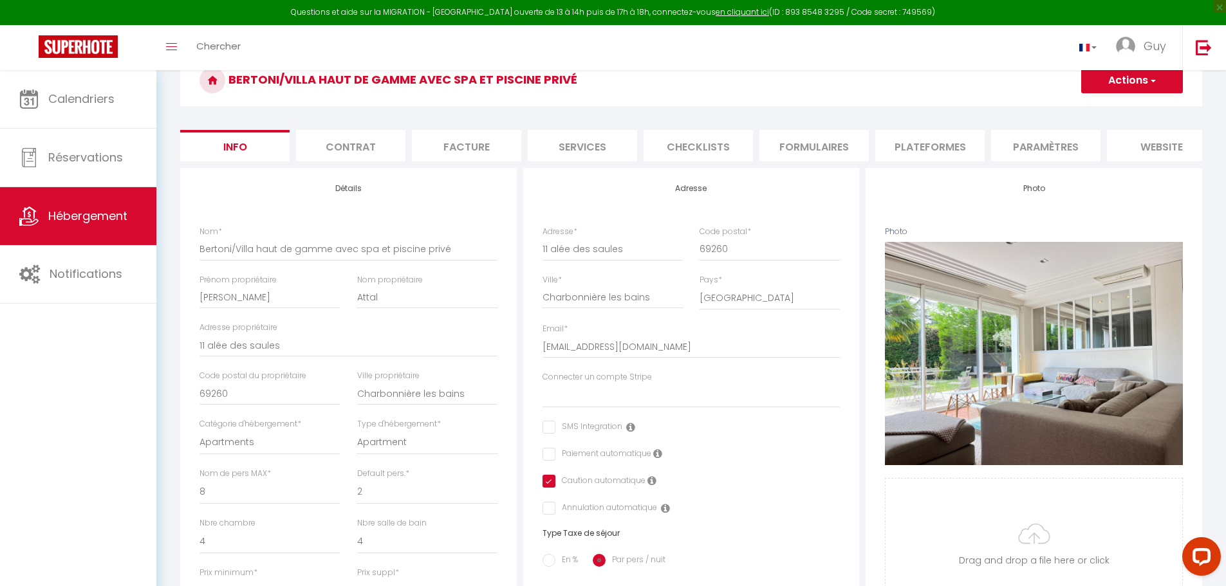
scroll to position [129, 0]
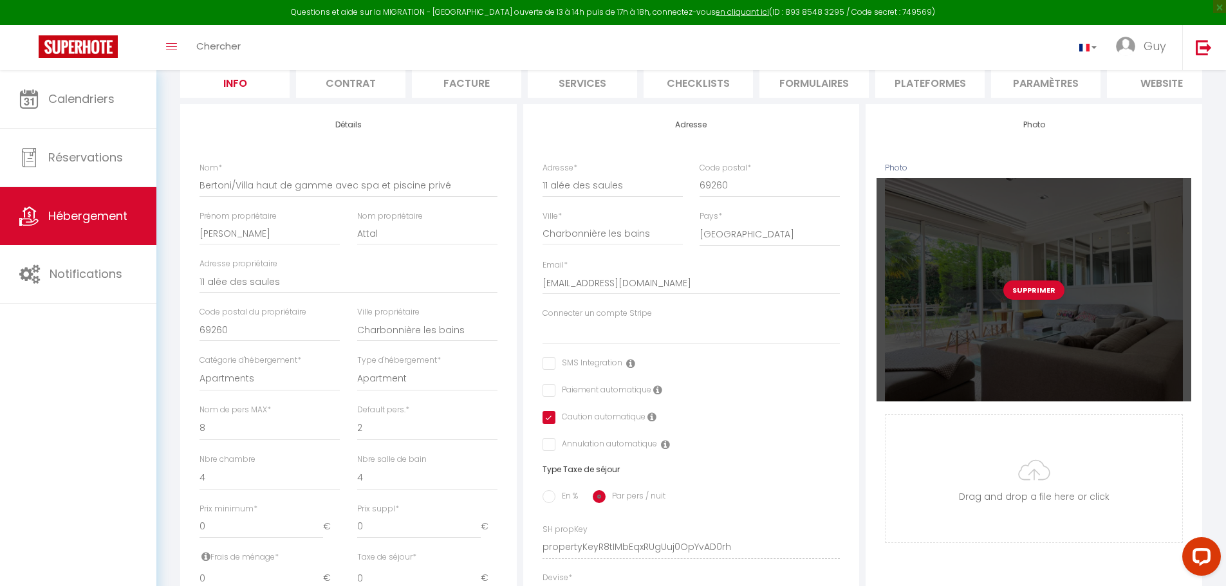
click at [969, 288] on div "Supprimer" at bounding box center [1034, 289] width 315 height 223
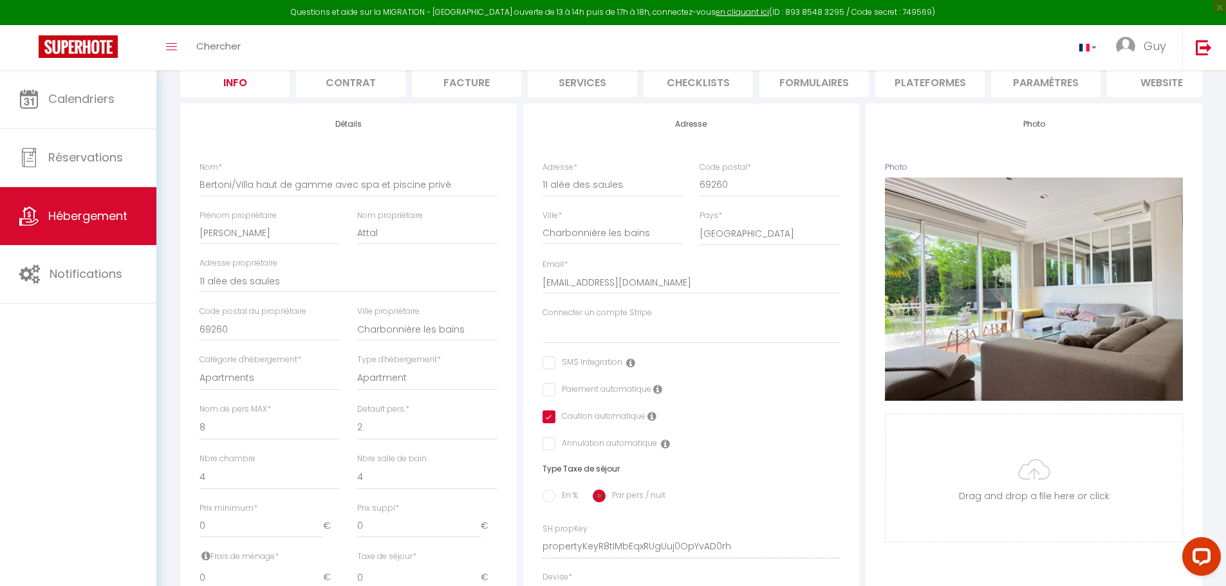
scroll to position [0, 0]
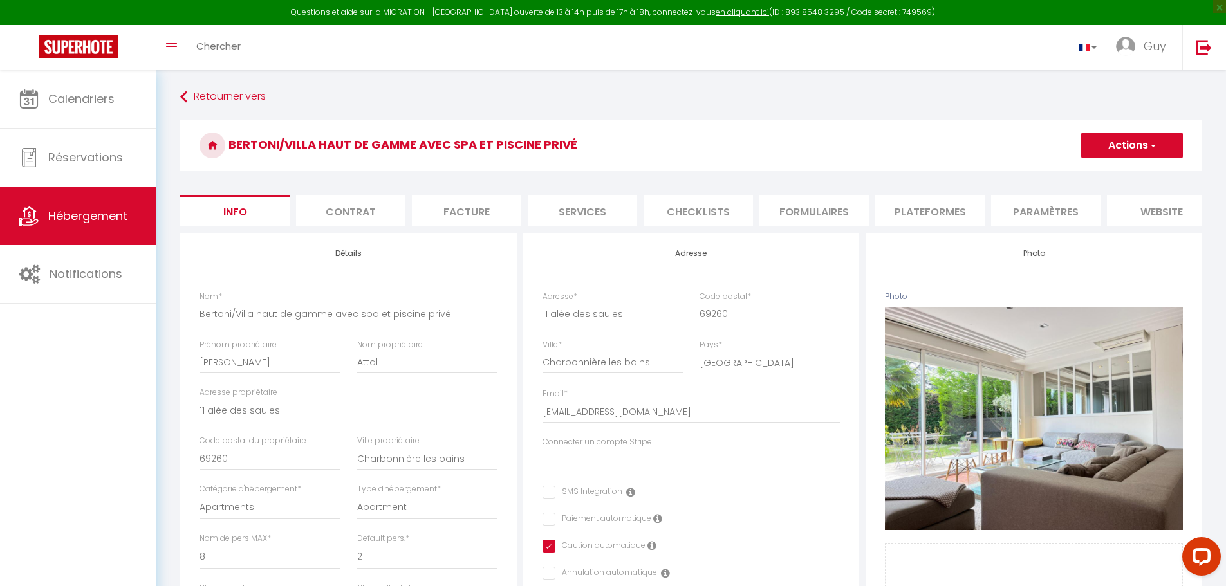
click at [344, 210] on li "Contrat" at bounding box center [350, 211] width 109 height 32
select select
checkbox input "false"
checkbox input "true"
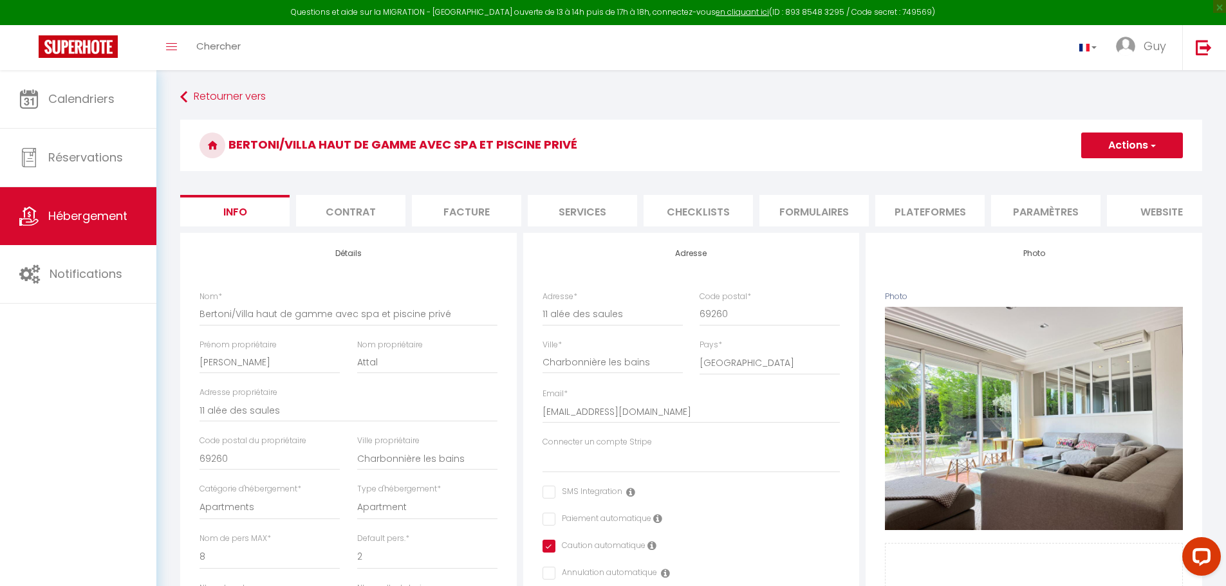
checkbox input "false"
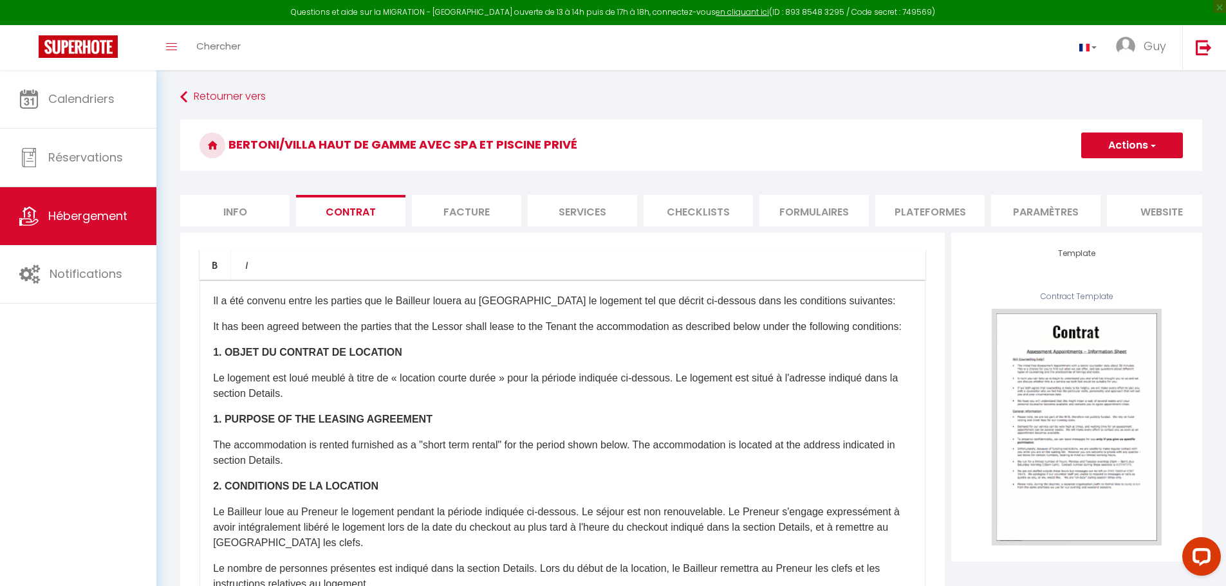
click at [259, 207] on li "Info" at bounding box center [234, 211] width 109 height 32
select select
checkbox input "false"
checkbox input "true"
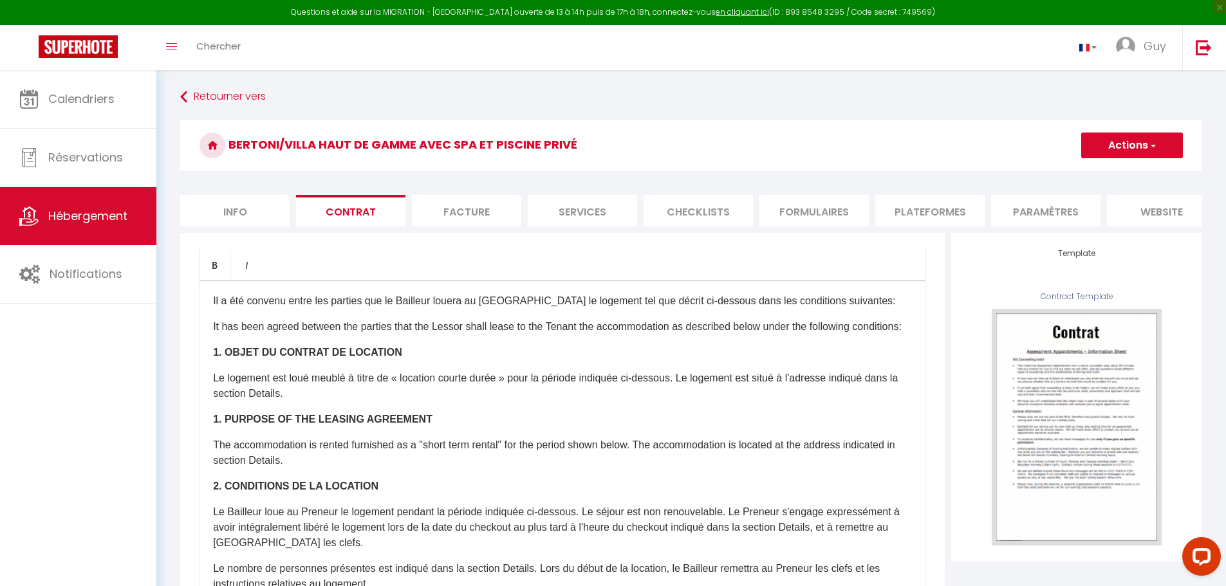
checkbox input "false"
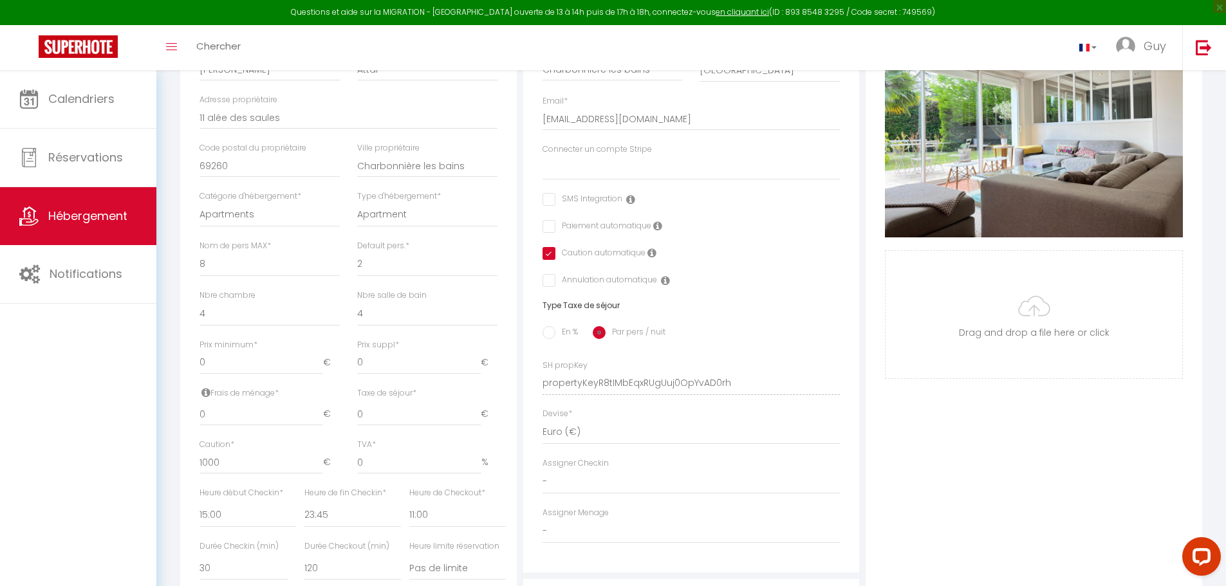
scroll to position [322, 0]
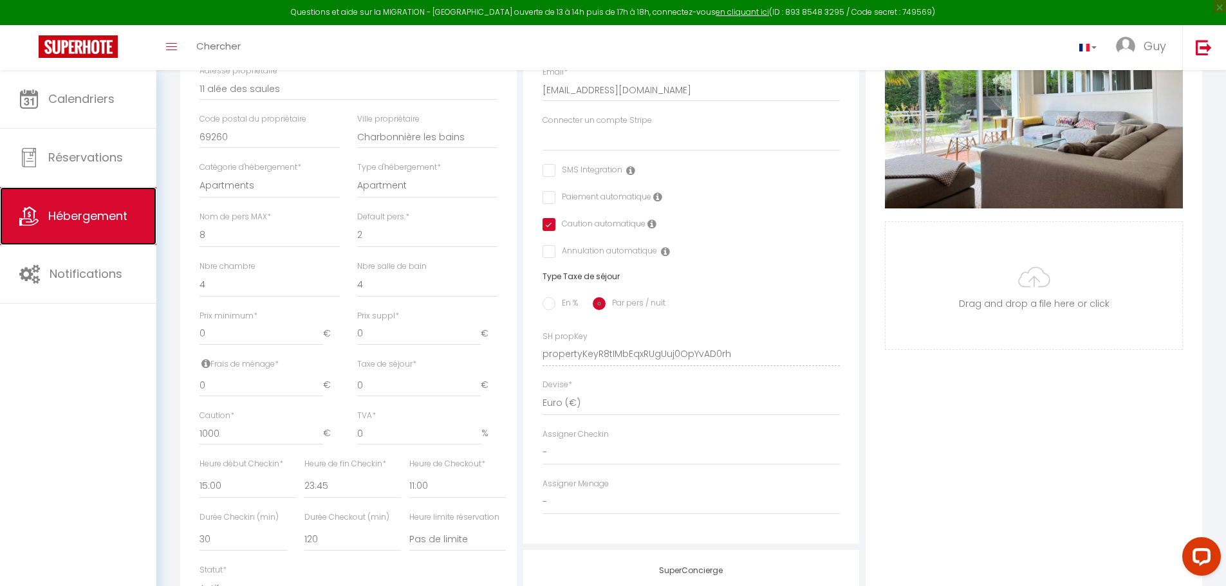
click at [80, 210] on span "Hébergement" at bounding box center [87, 216] width 79 height 16
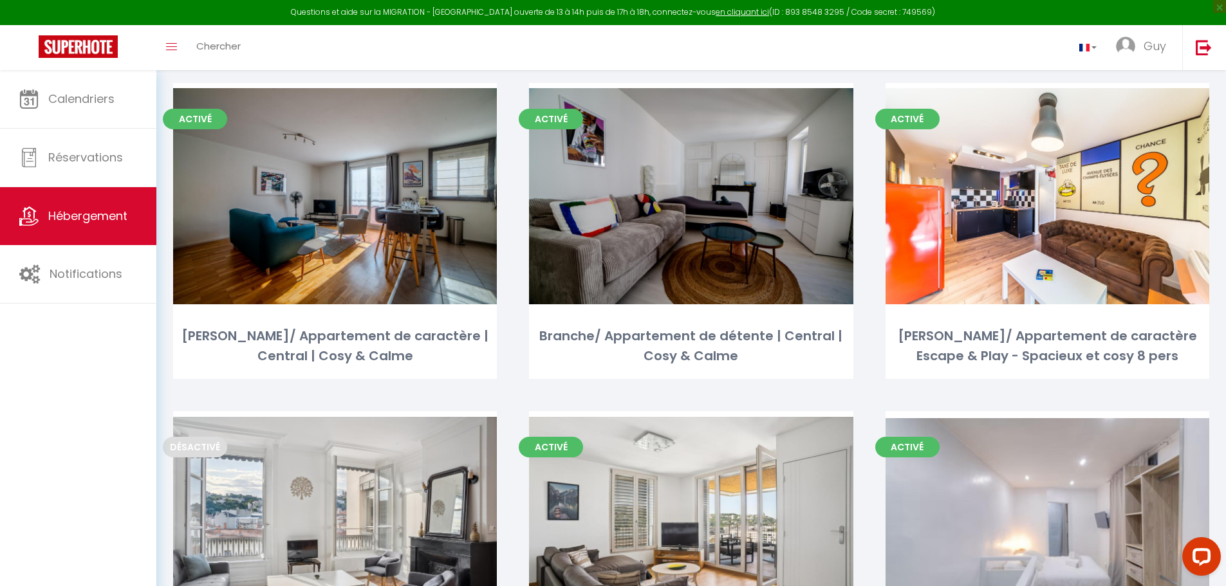
scroll to position [4183, 0]
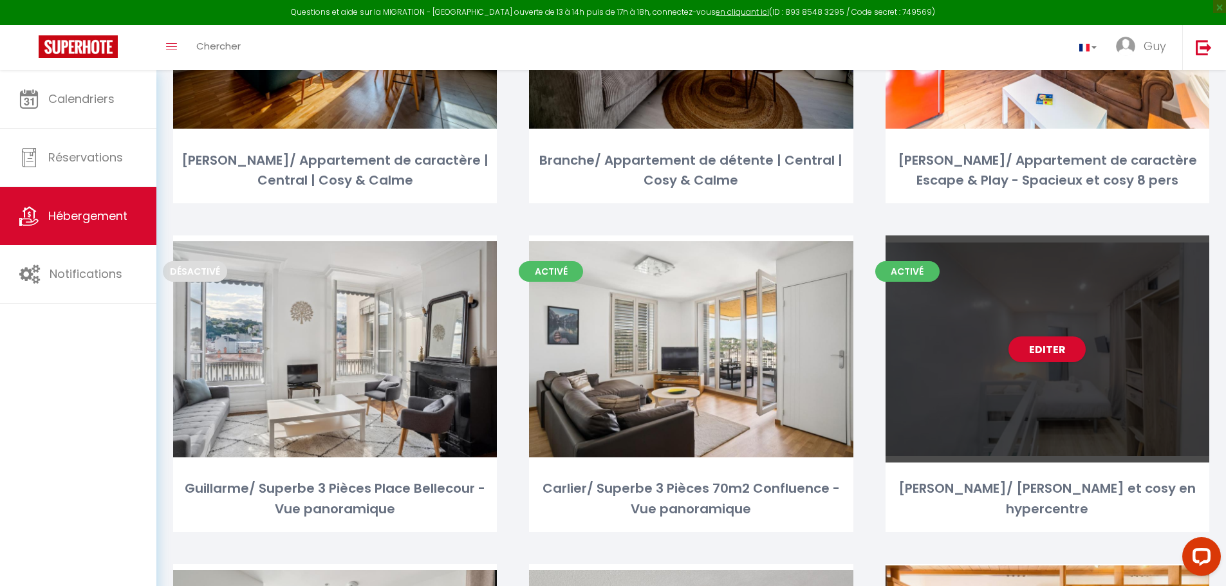
click at [986, 398] on div "Editer" at bounding box center [1048, 349] width 324 height 227
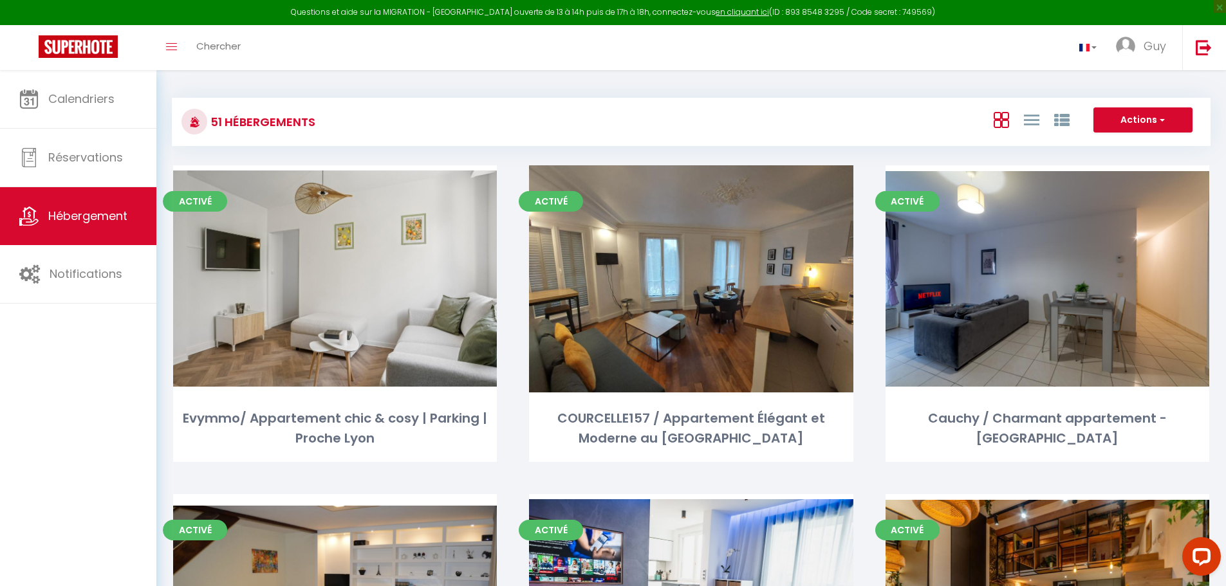
select select "3"
select select "2"
select select "1"
select select "28"
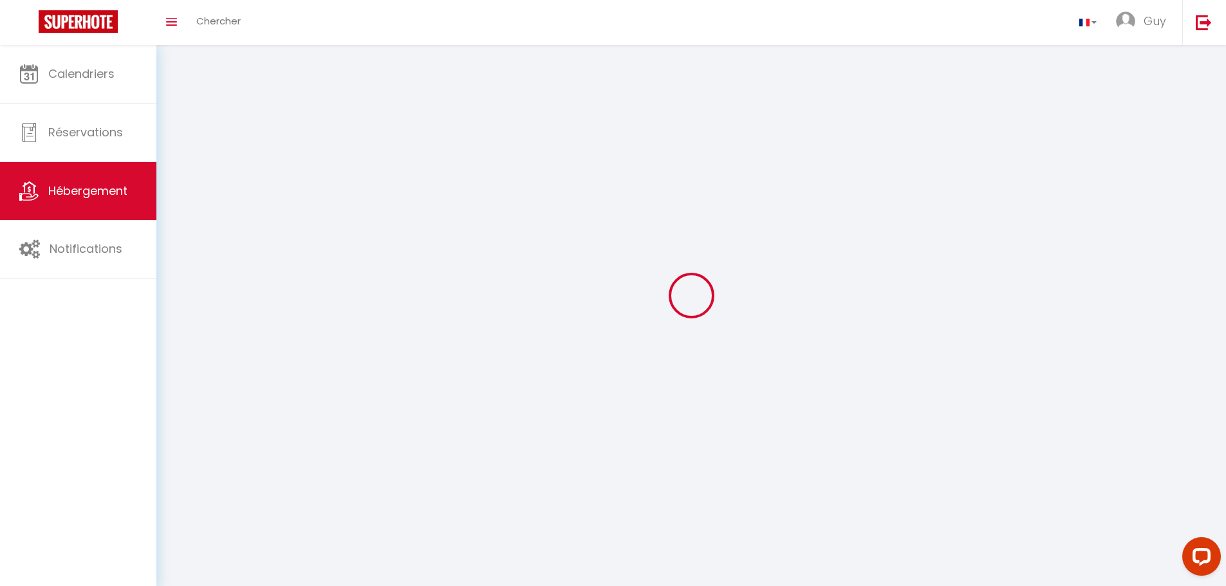
select select
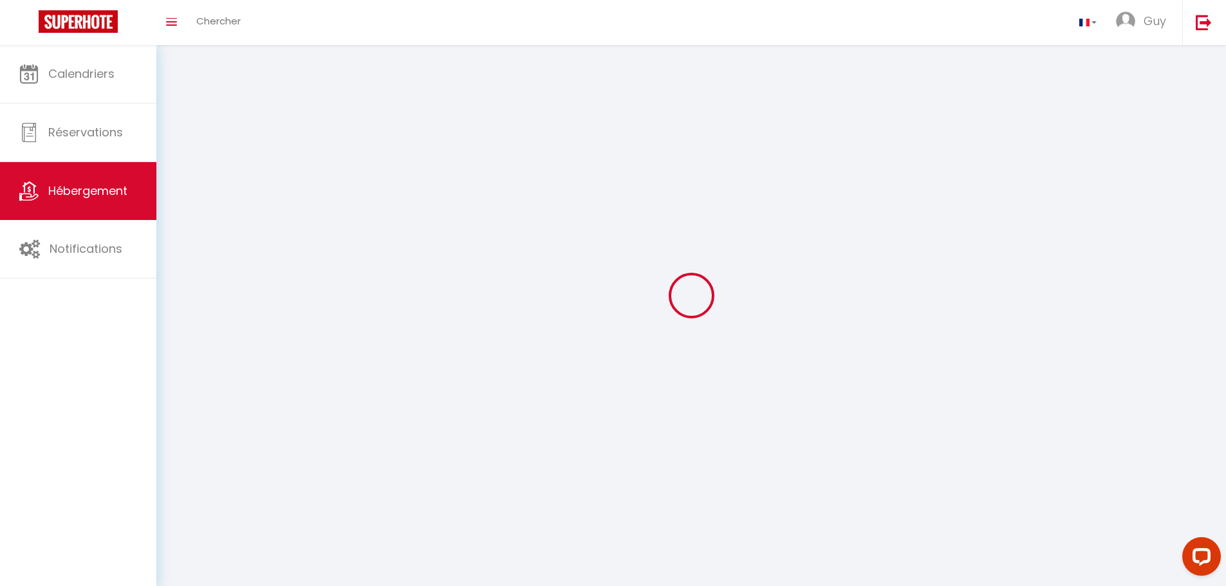
select select
checkbox input "false"
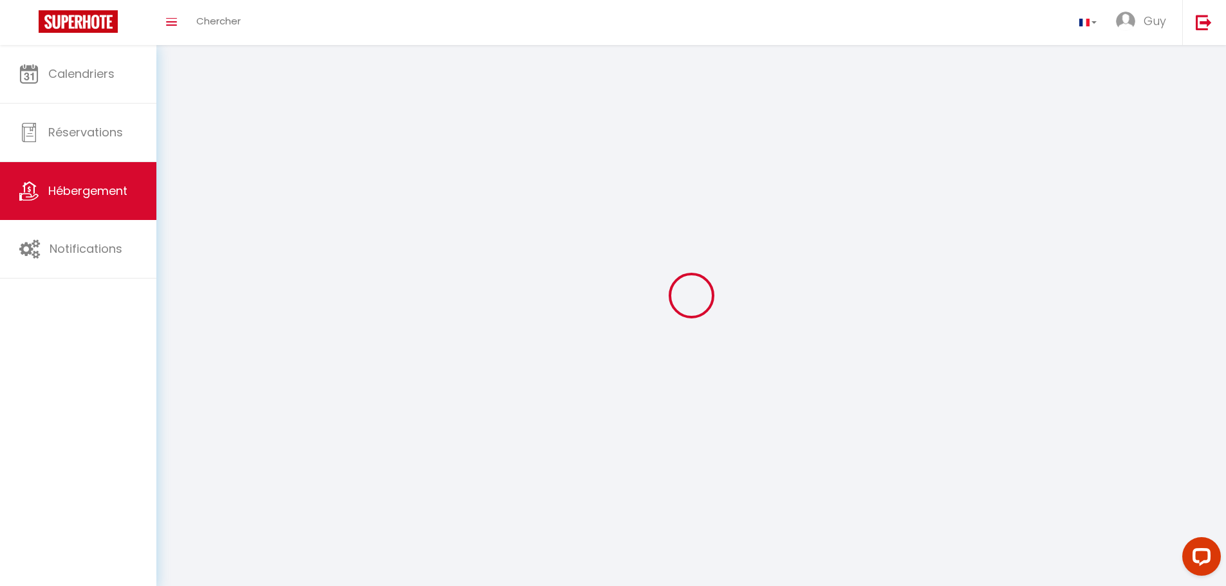
select select
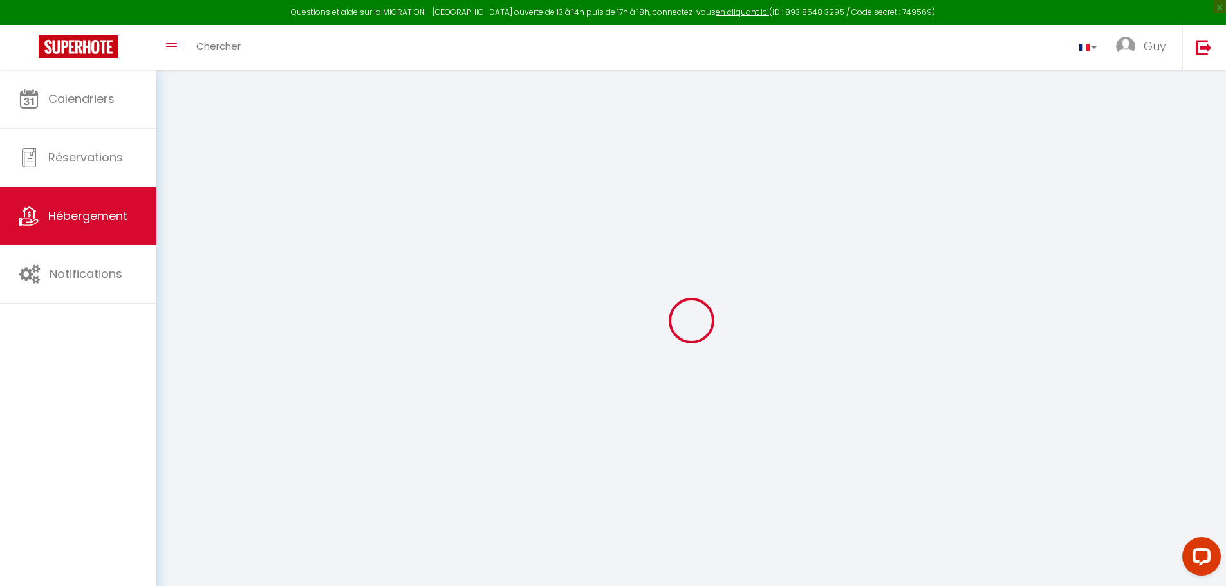
select select
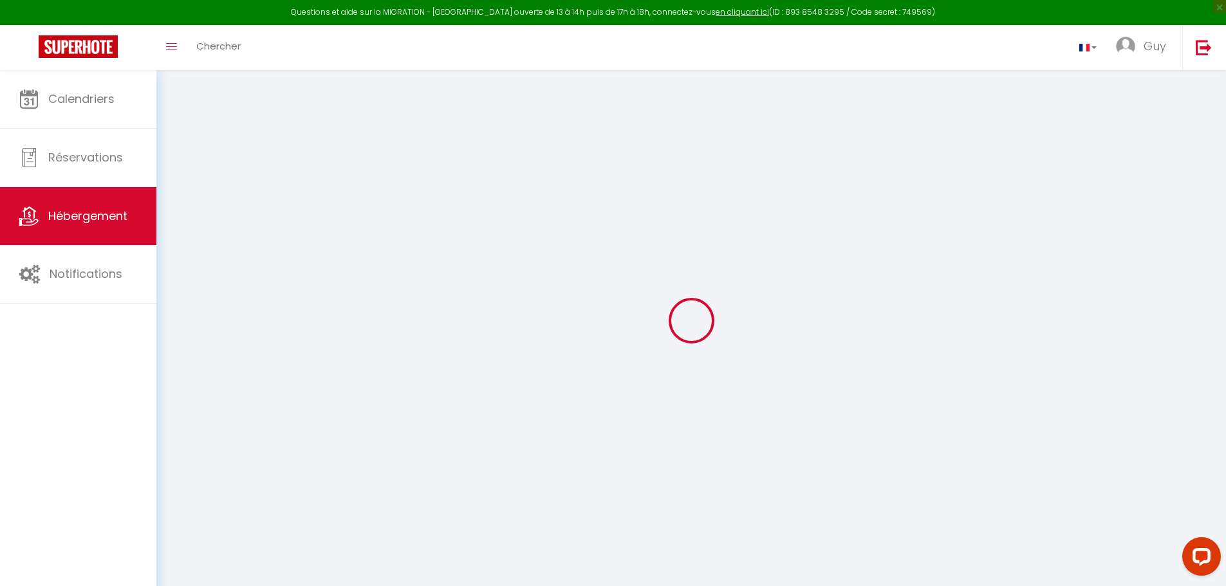
select select
checkbox input "false"
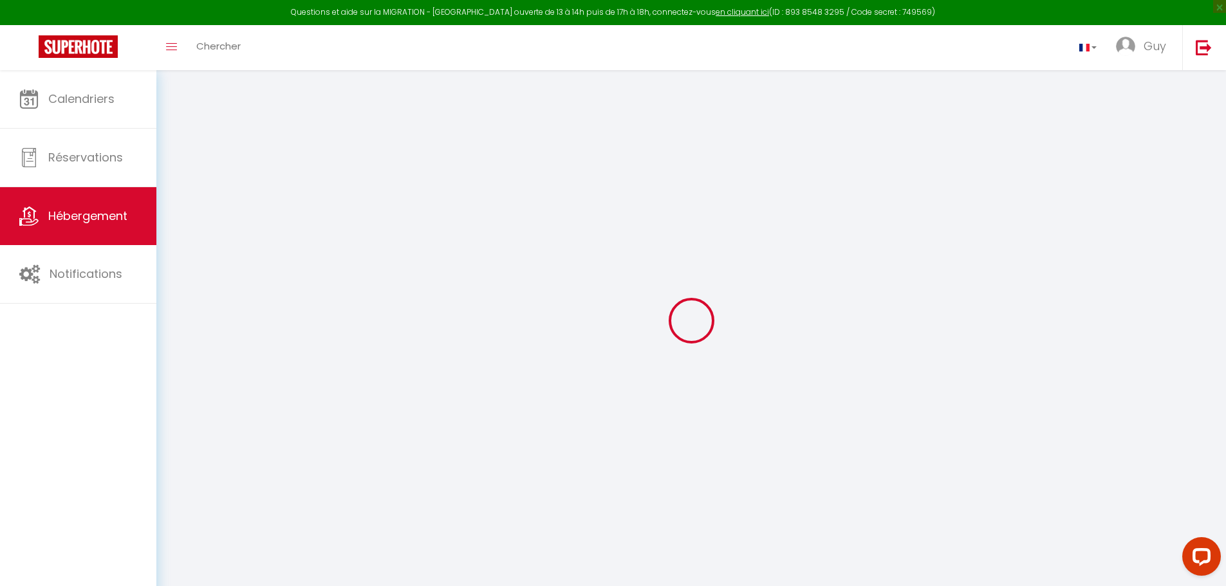
select select
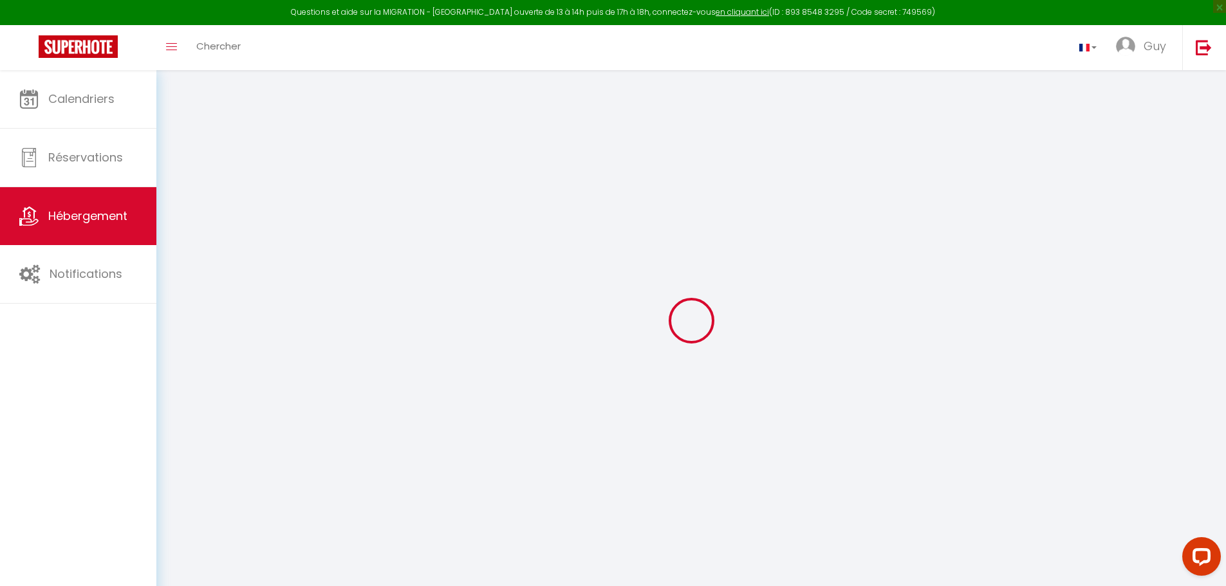
select select
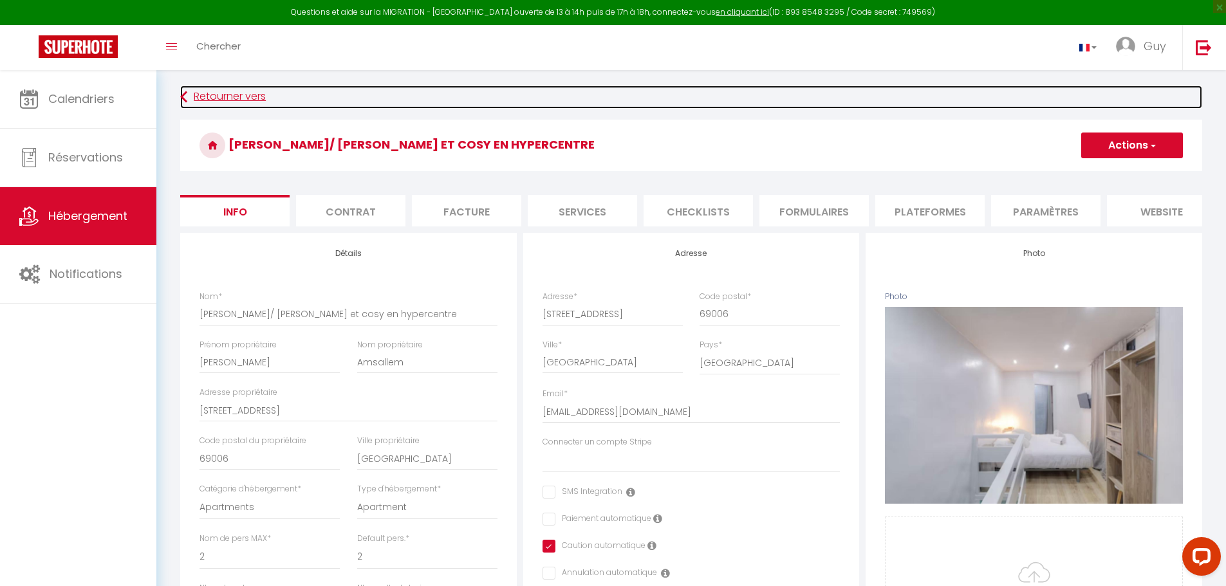
click at [204, 92] on link "Retourner vers" at bounding box center [691, 97] width 1022 height 23
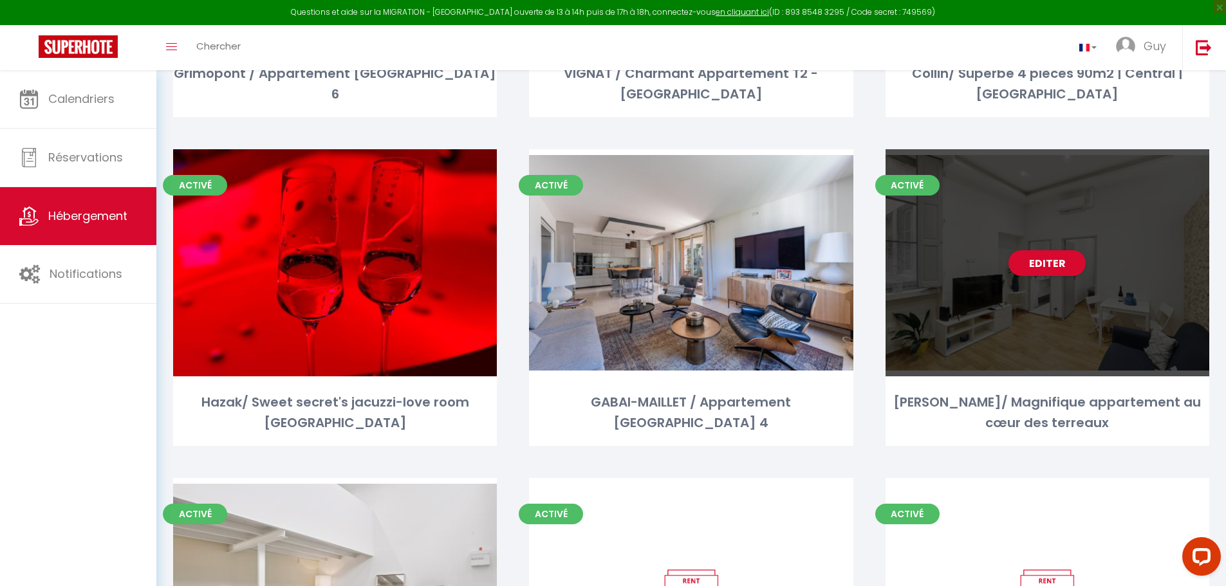
scroll to position [4889, 0]
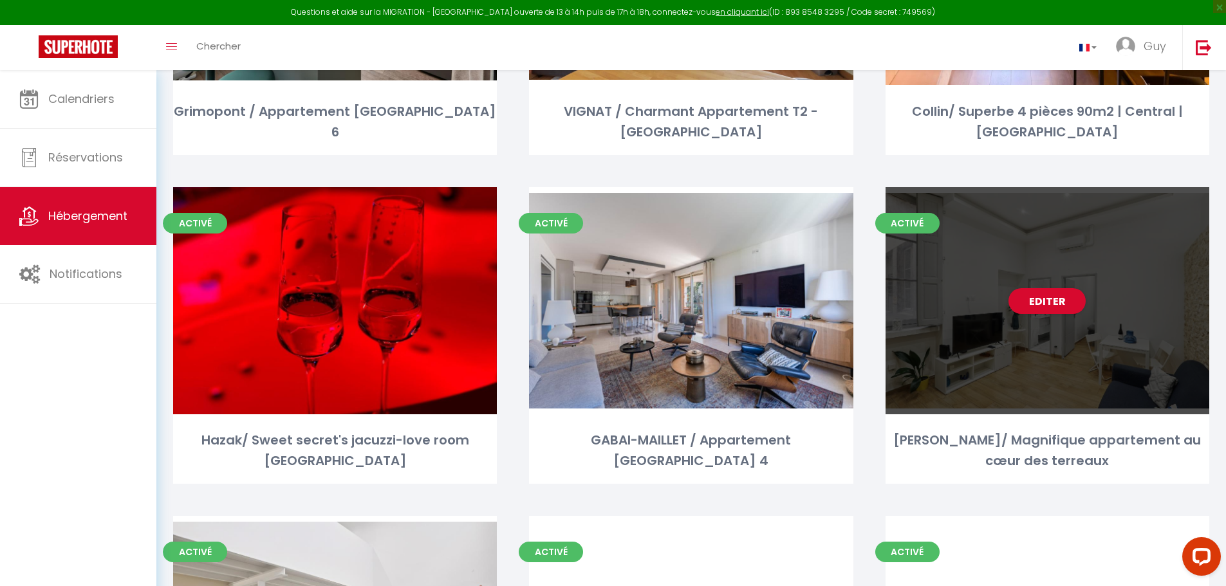
click at [1052, 349] on div "Editer" at bounding box center [1048, 300] width 324 height 227
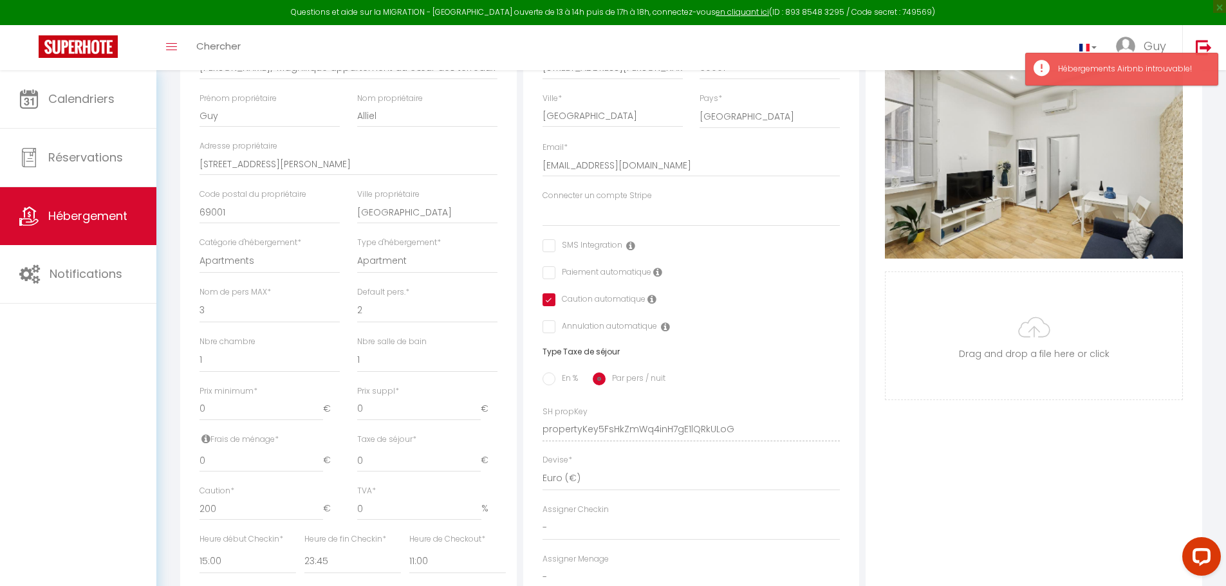
scroll to position [257, 0]
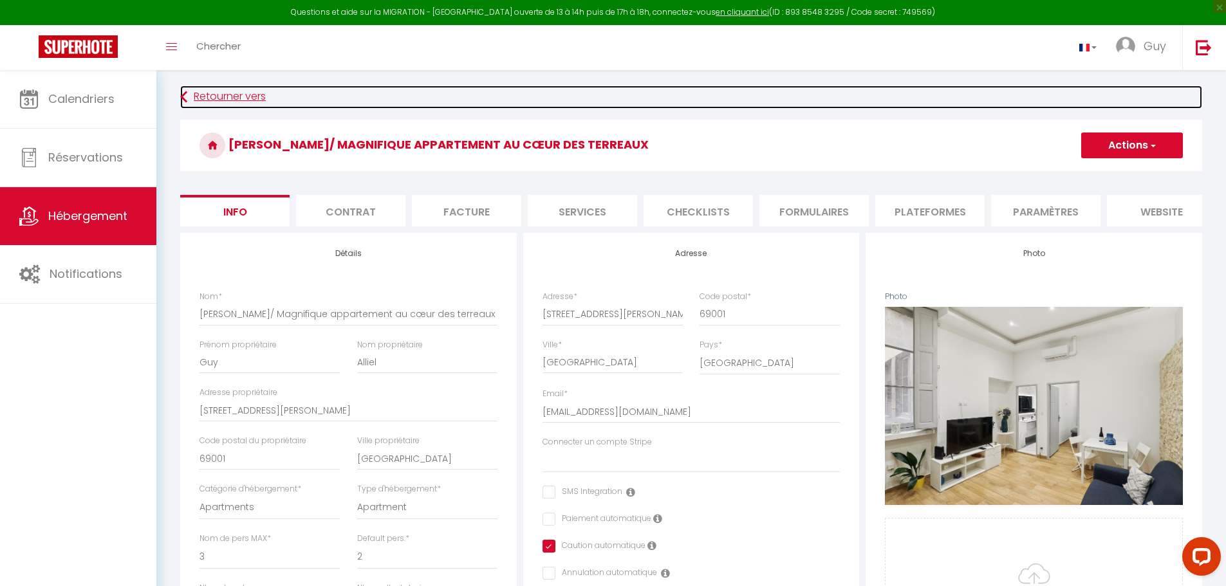
click at [254, 93] on link "Retourner vers" at bounding box center [691, 97] width 1022 height 23
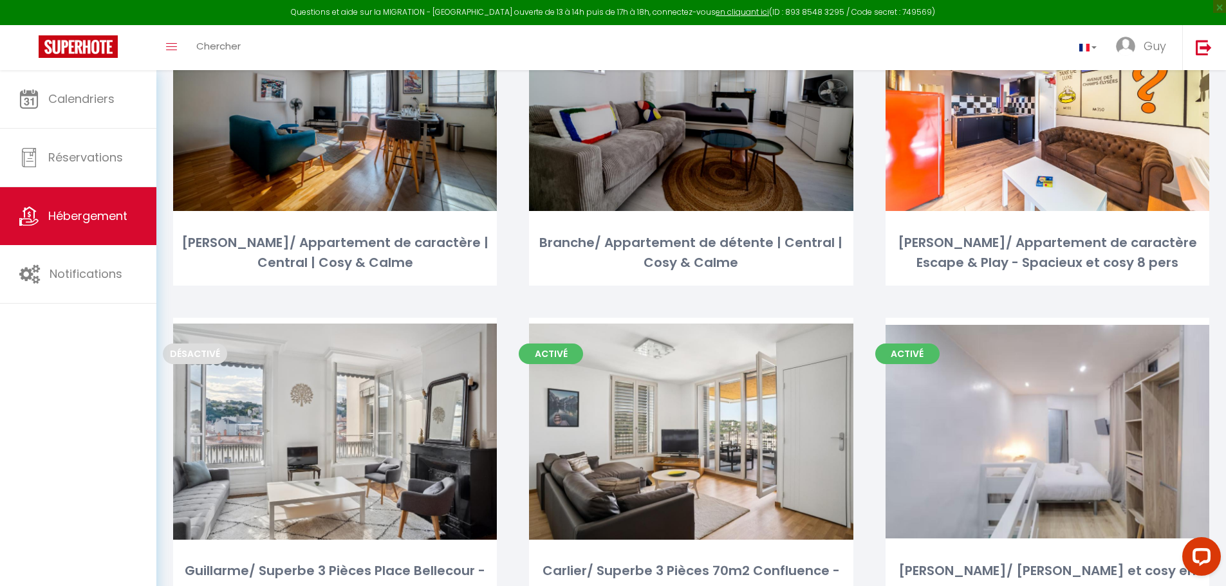
scroll to position [4181, 0]
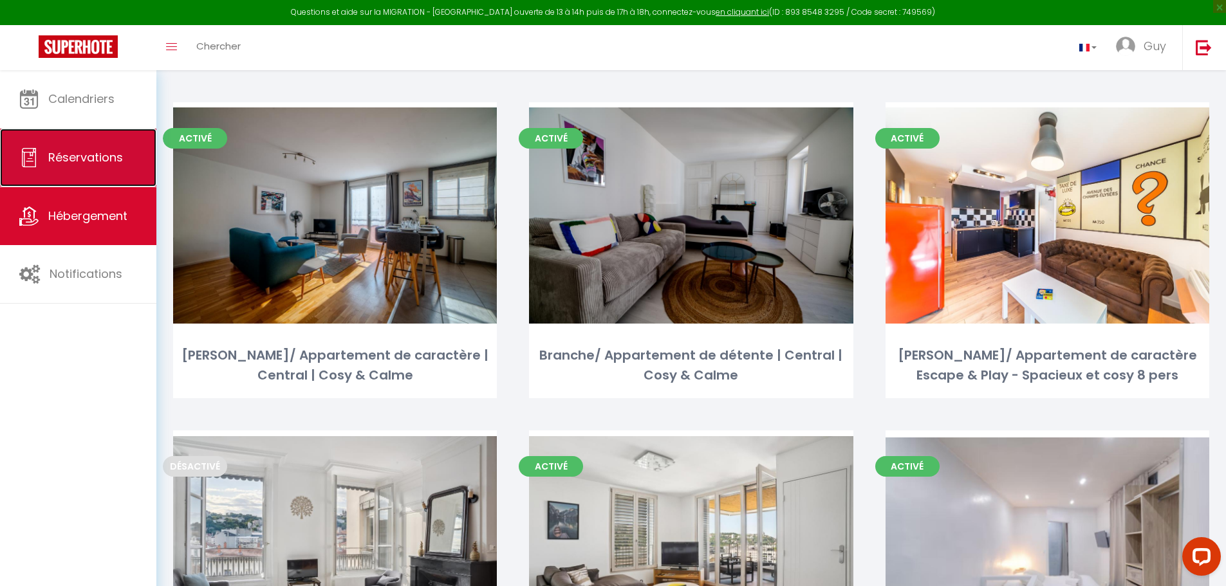
click at [83, 167] on link "Réservations" at bounding box center [78, 158] width 156 height 58
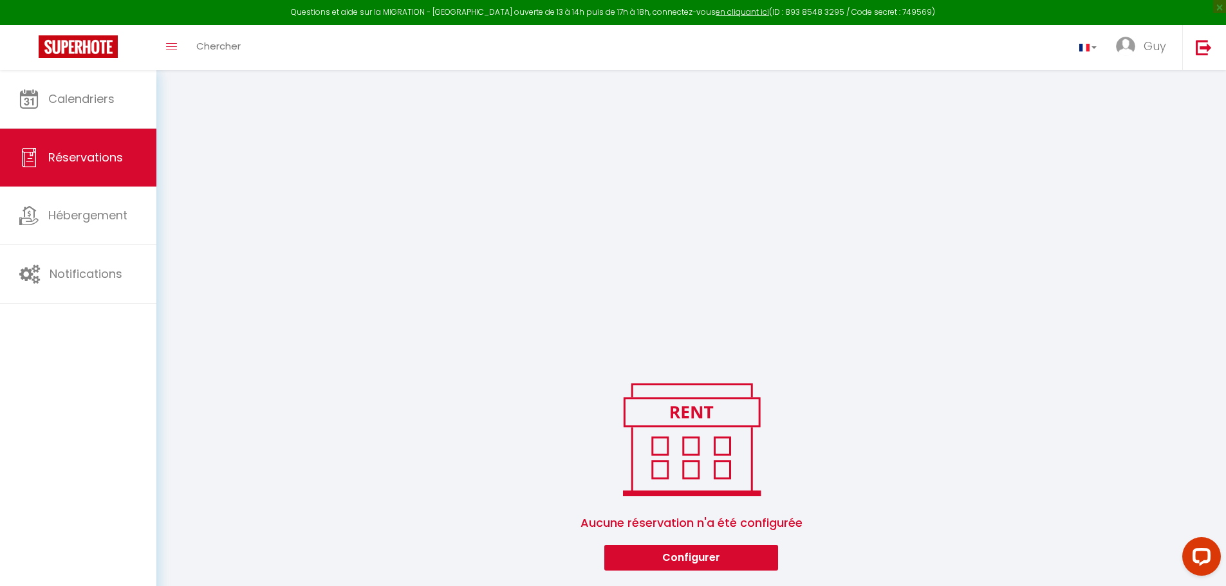
scroll to position [2074, 0]
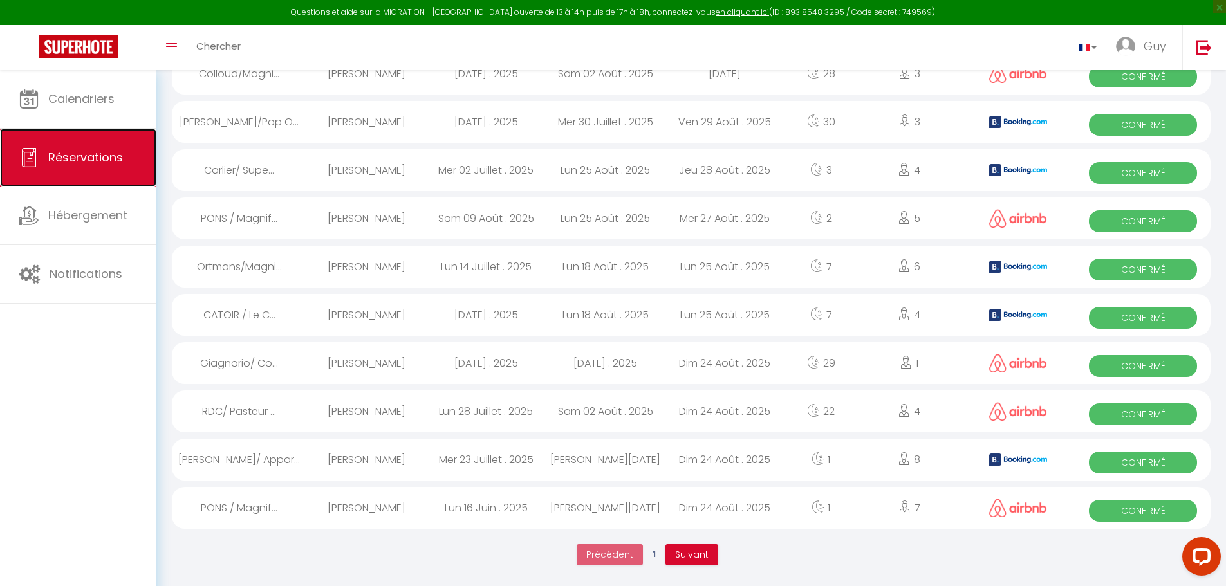
click at [80, 167] on link "Réservations" at bounding box center [78, 158] width 156 height 58
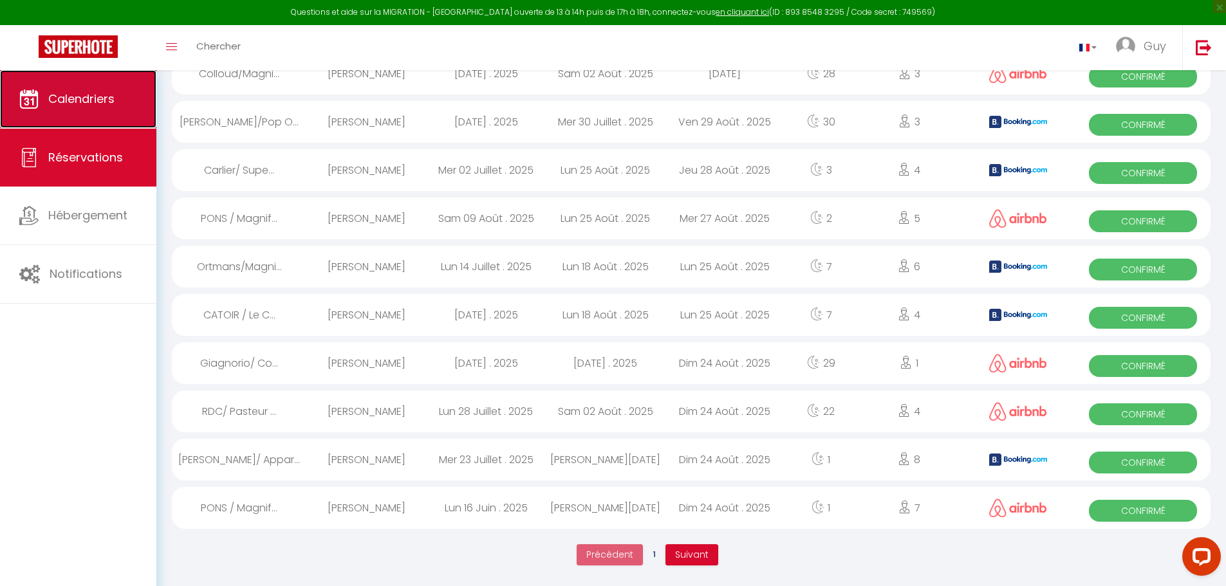
click at [104, 108] on link "Calendriers" at bounding box center [78, 99] width 156 height 58
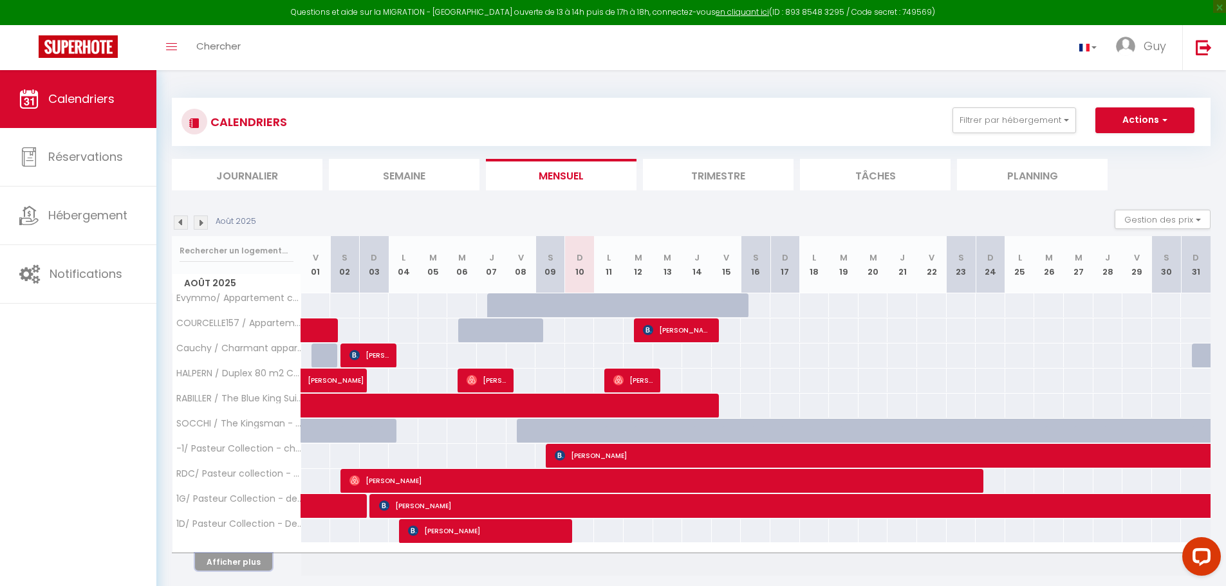
click at [221, 566] on button "Afficher plus" at bounding box center [233, 561] width 77 height 17
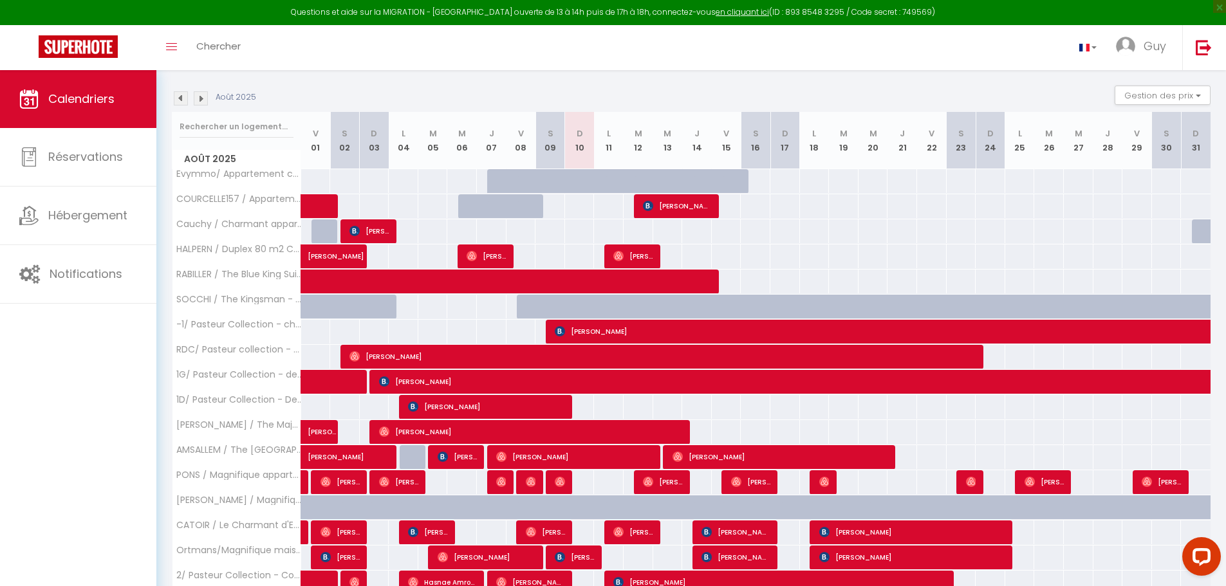
scroll to position [294, 0]
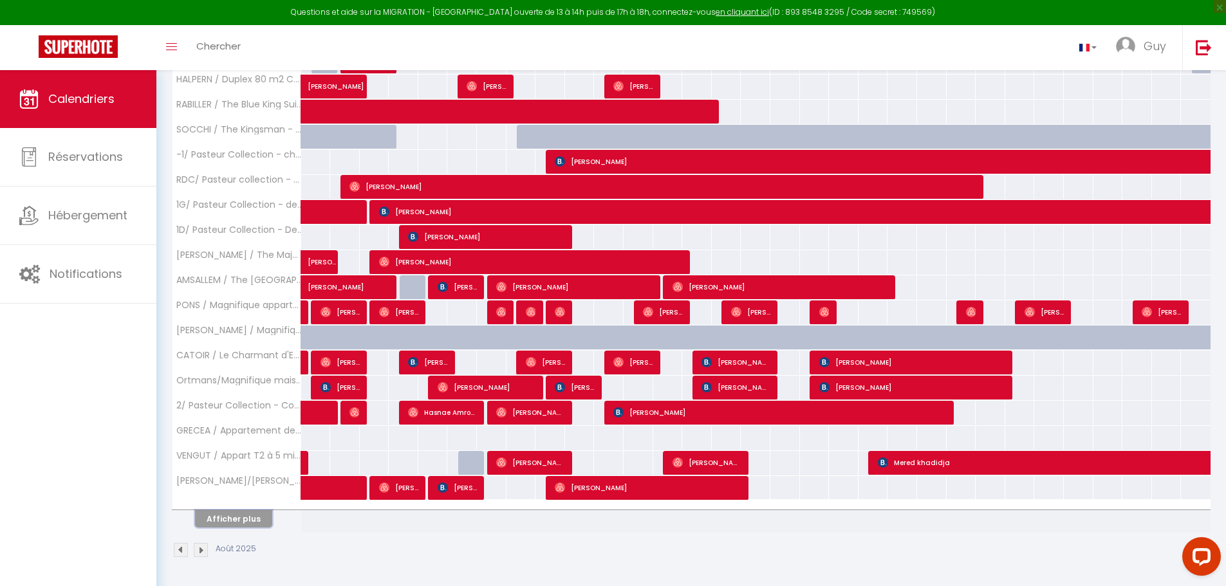
click at [247, 517] on button "Afficher plus" at bounding box center [233, 518] width 77 height 17
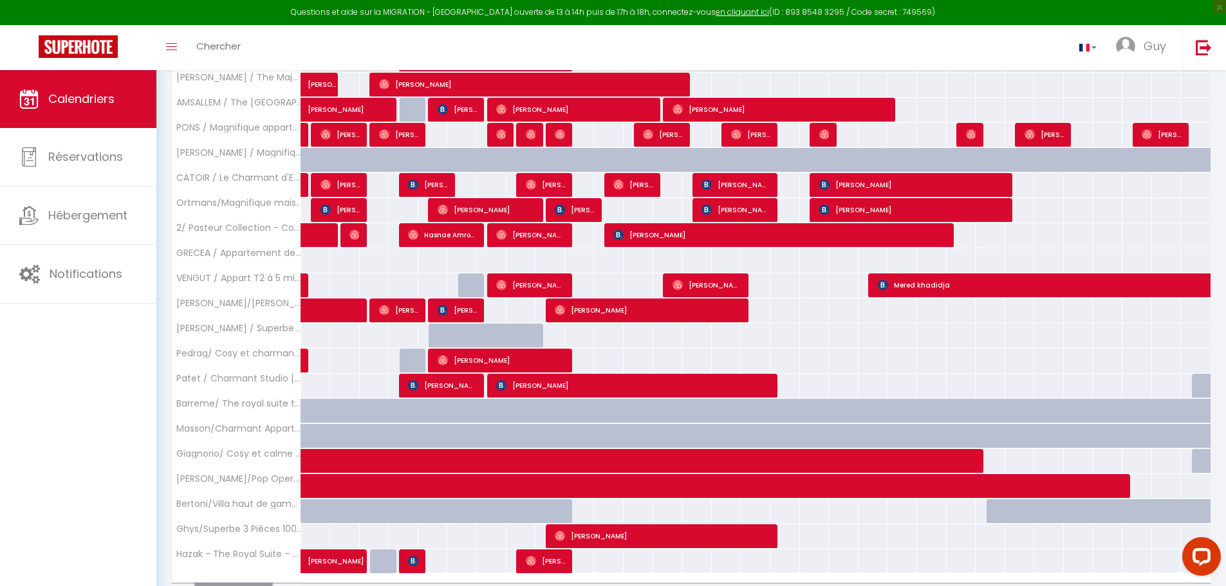
scroll to position [545, 0]
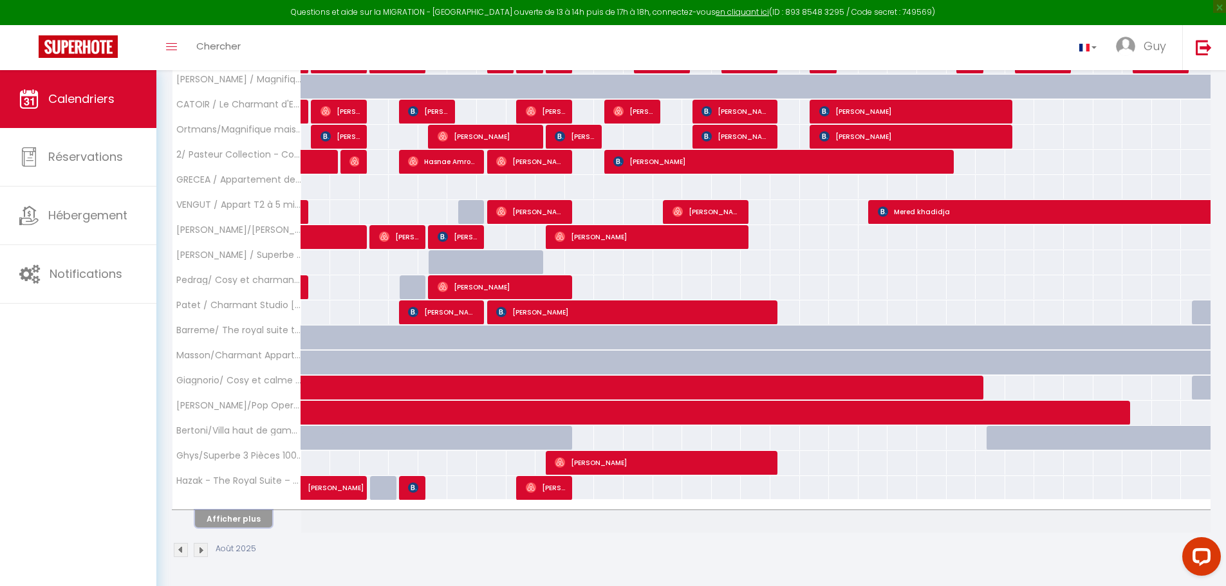
click at [247, 514] on button "Afficher plus" at bounding box center [233, 518] width 77 height 17
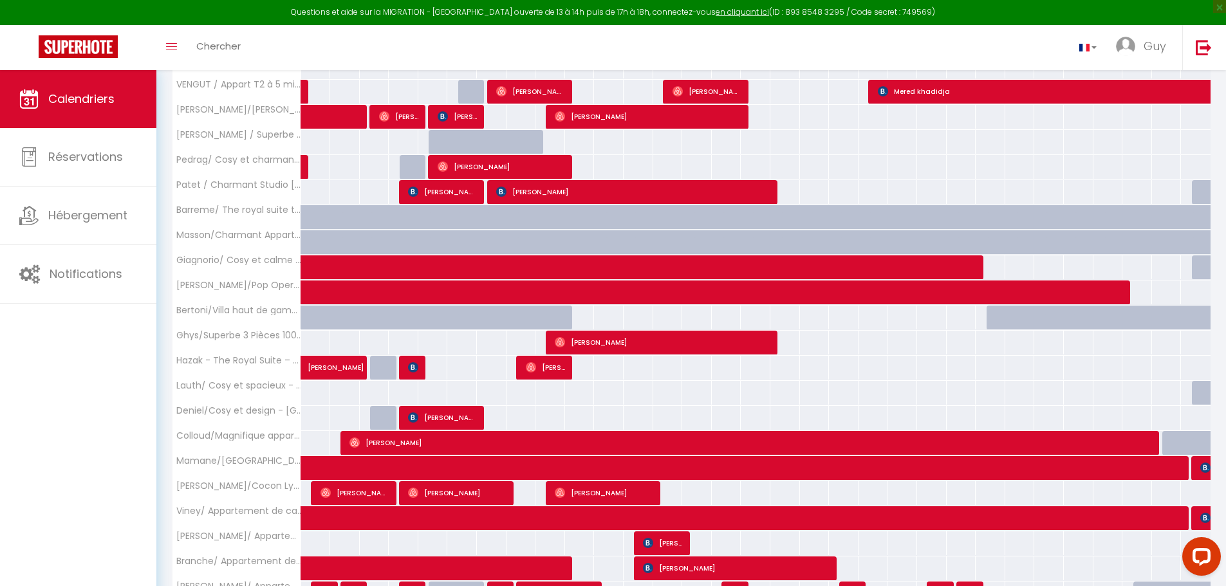
scroll to position [796, 0]
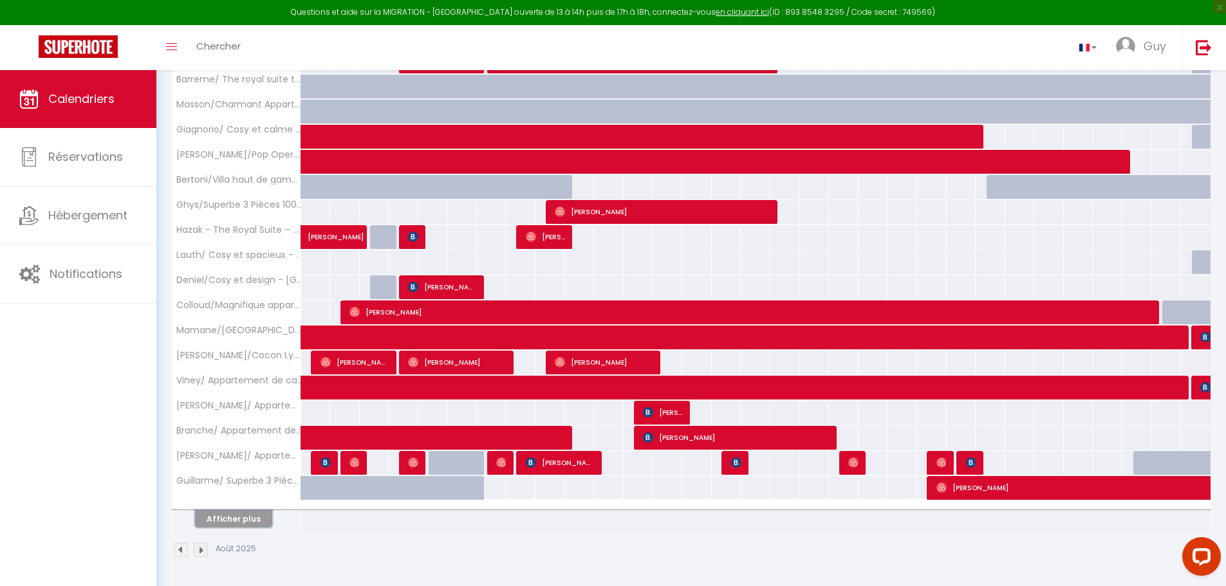
click at [247, 514] on button "Afficher plus" at bounding box center [233, 518] width 77 height 17
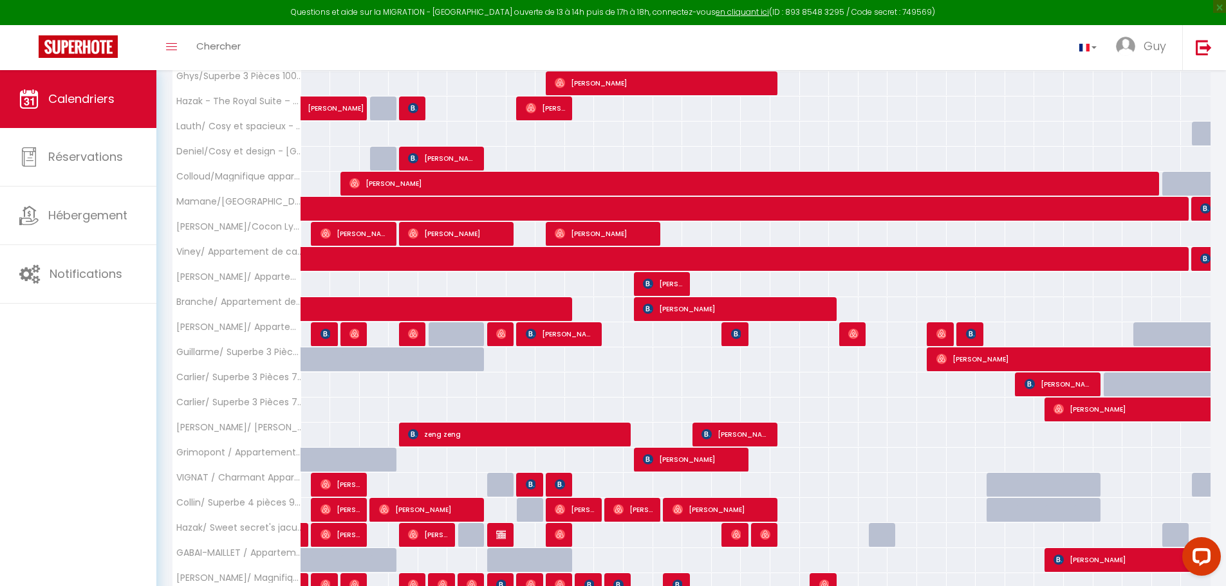
scroll to position [1047, 0]
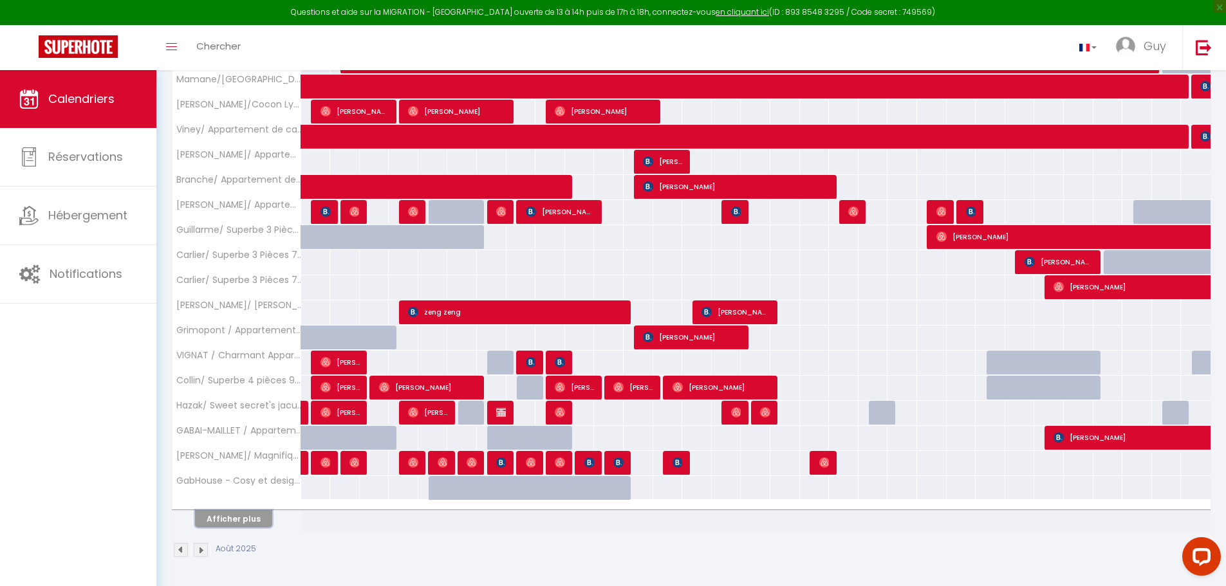
click at [248, 520] on button "Afficher plus" at bounding box center [233, 518] width 77 height 17
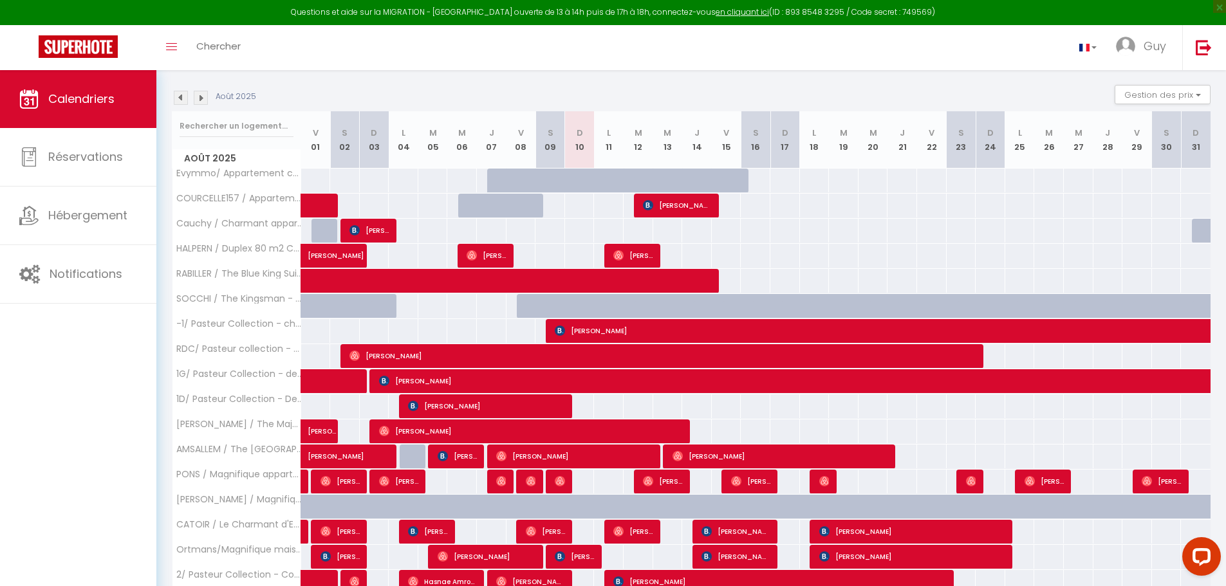
scroll to position [0, 0]
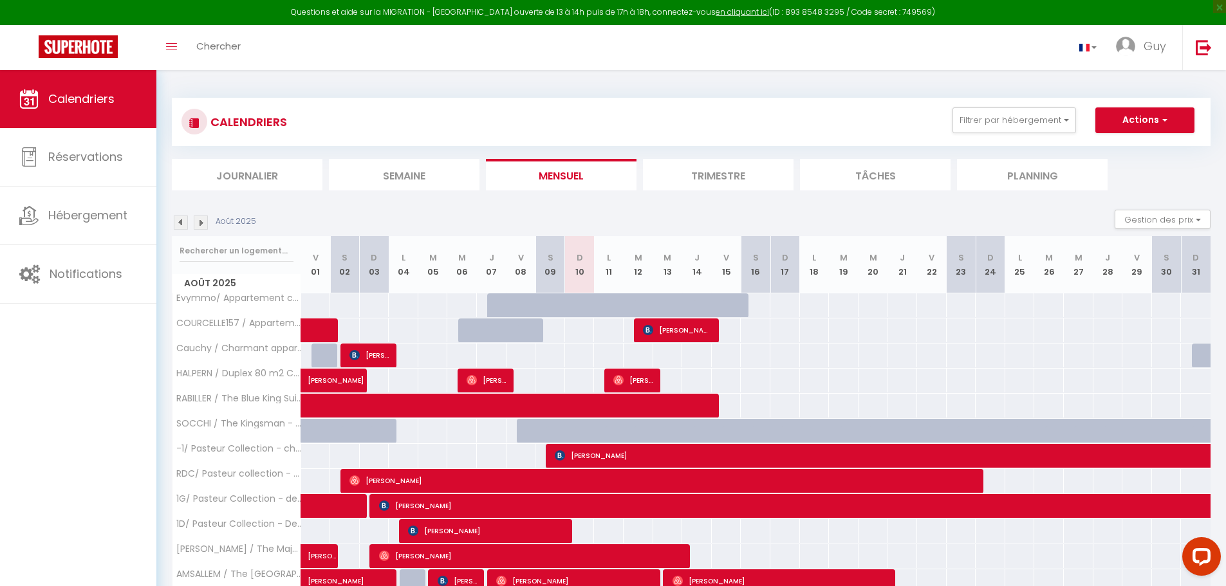
click at [182, 222] on img at bounding box center [181, 223] width 14 height 14
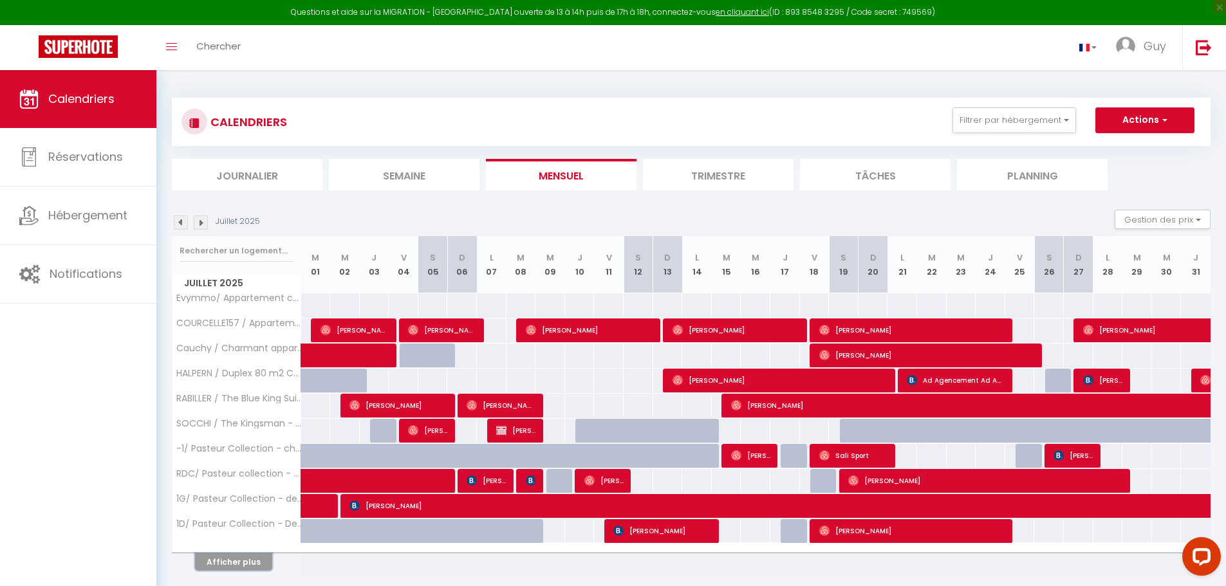
click at [218, 559] on button "Afficher plus" at bounding box center [233, 561] width 77 height 17
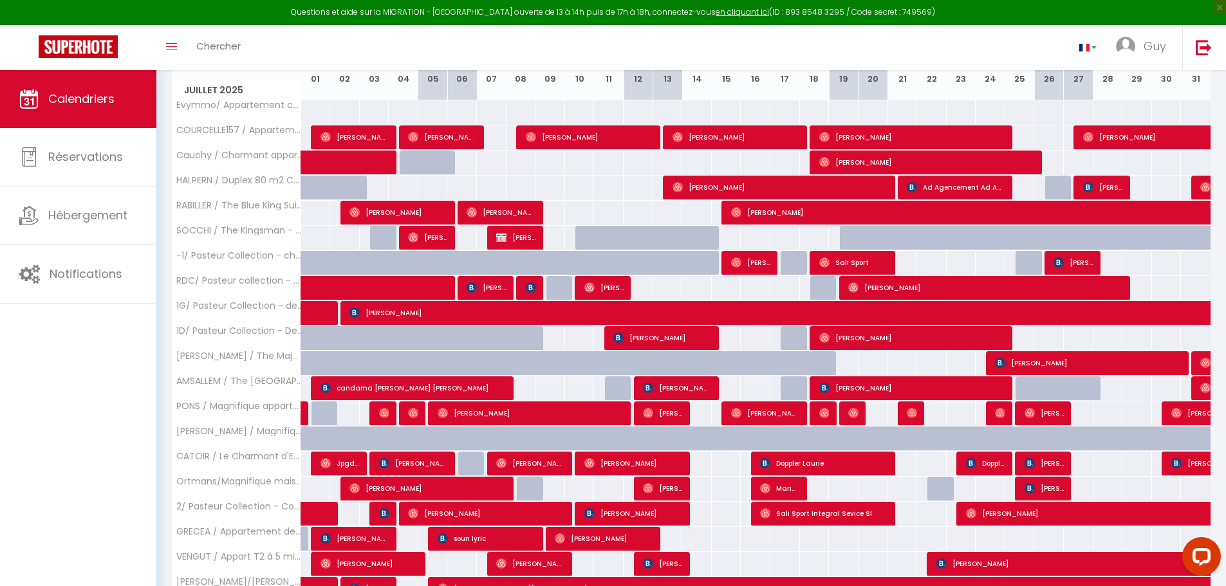
scroll to position [294, 0]
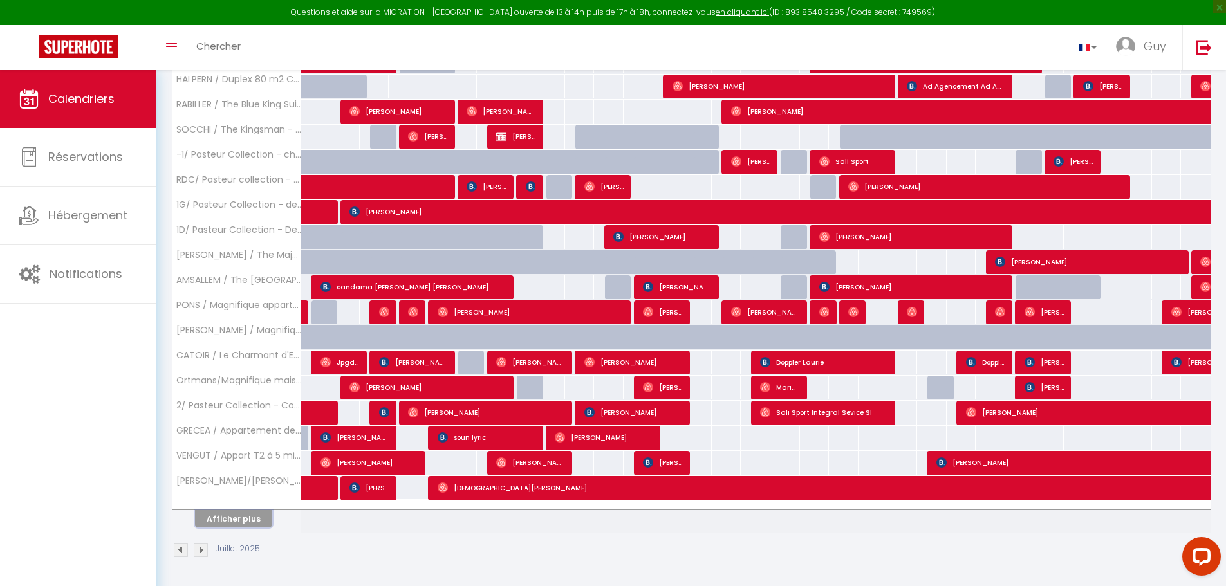
click at [244, 525] on button "Afficher plus" at bounding box center [233, 518] width 77 height 17
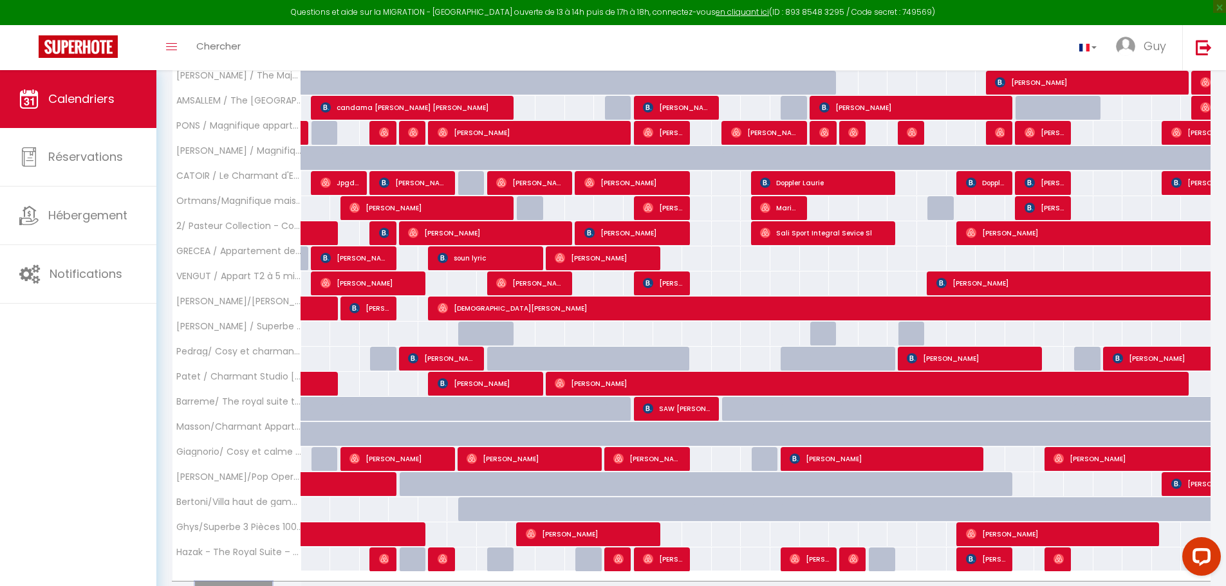
scroll to position [487, 0]
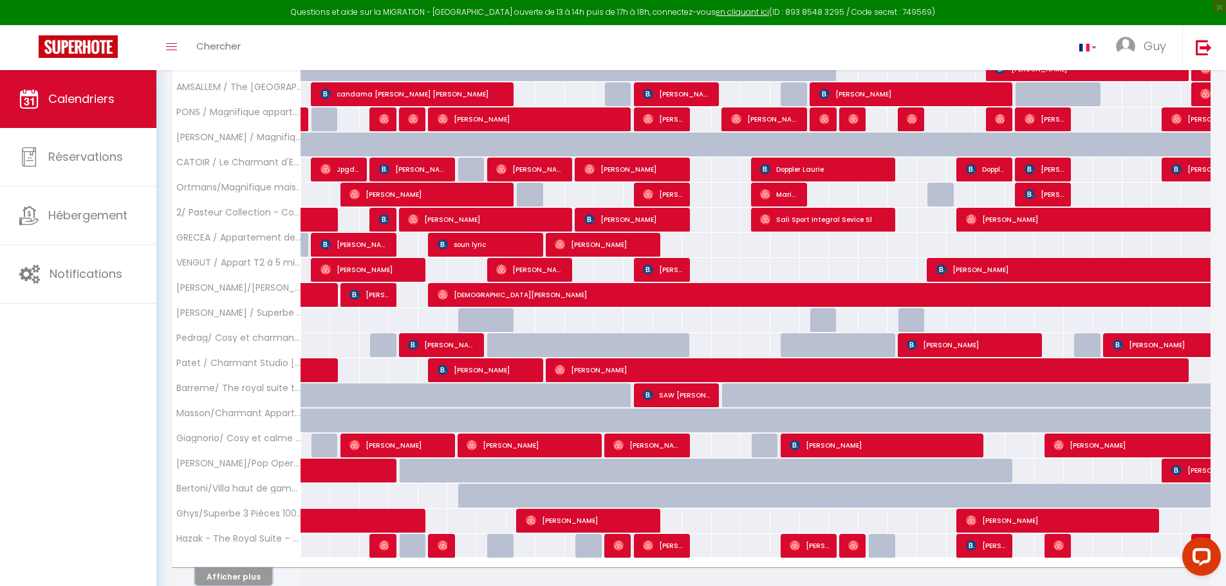
click at [251, 572] on button "Afficher plus" at bounding box center [233, 576] width 77 height 17
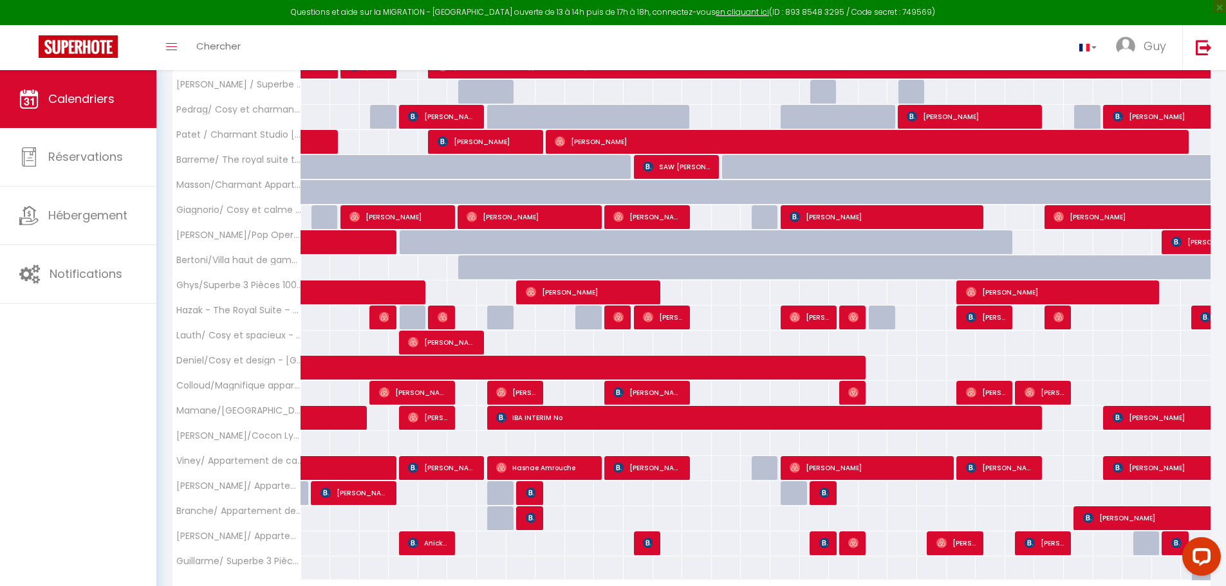
scroll to position [796, 0]
